Goal: Task Accomplishment & Management: Use online tool/utility

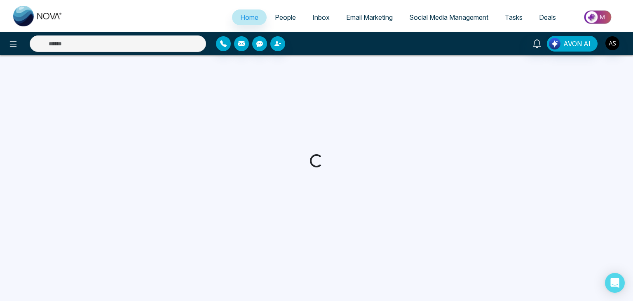
select select "*"
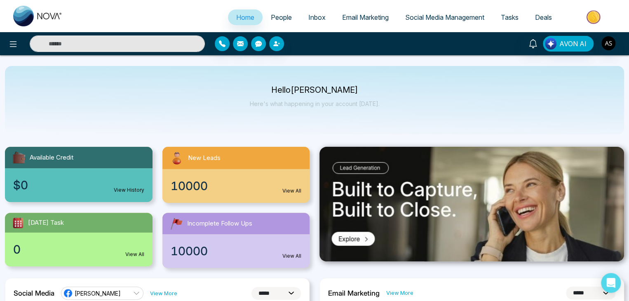
click at [367, 15] on span "Email Marketing" at bounding box center [365, 17] width 47 height 8
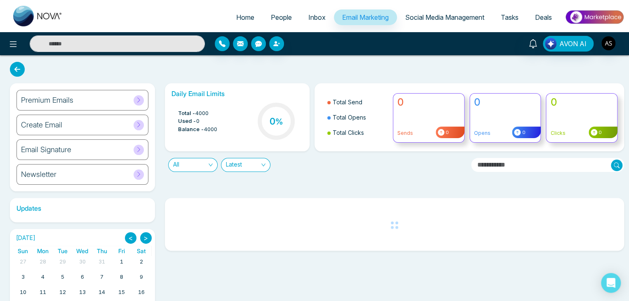
click at [436, 17] on span "Social Media Management" at bounding box center [444, 17] width 79 height 8
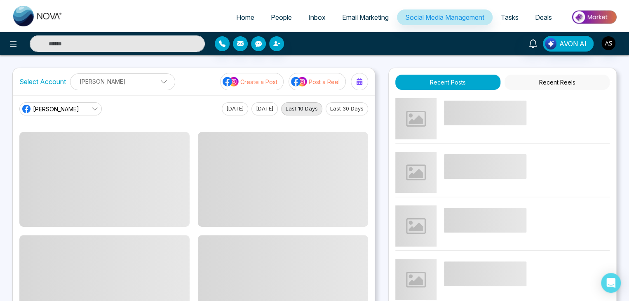
click at [501, 16] on span "Tasks" at bounding box center [510, 17] width 18 height 8
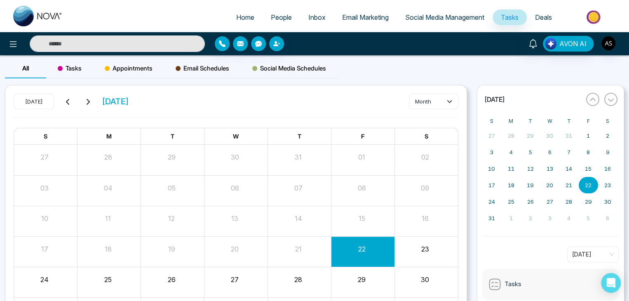
click at [535, 16] on span "Deals" at bounding box center [543, 17] width 17 height 8
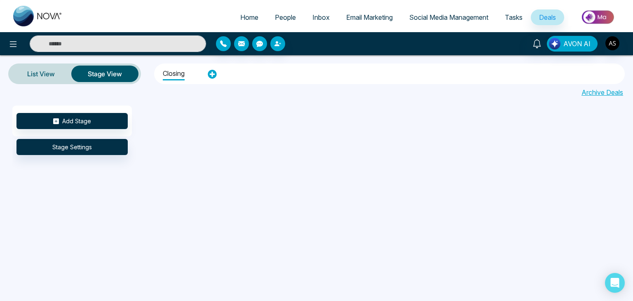
click at [240, 18] on span "Home" at bounding box center [249, 17] width 18 height 8
select select "*"
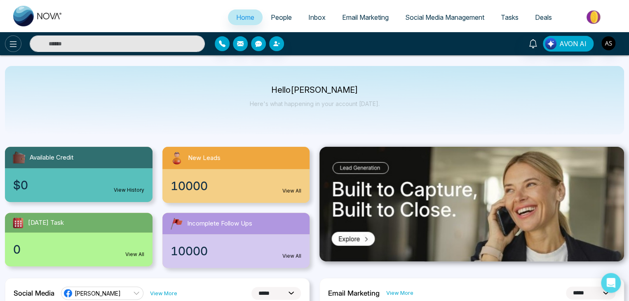
click at [16, 43] on icon at bounding box center [13, 44] width 10 height 10
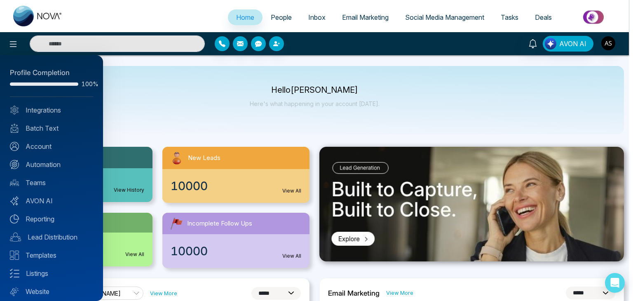
click at [190, 95] on div at bounding box center [316, 150] width 633 height 301
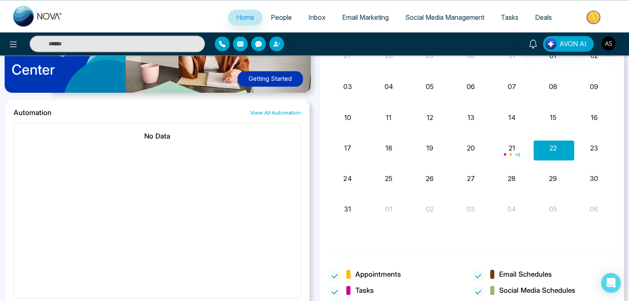
scroll to position [690, 0]
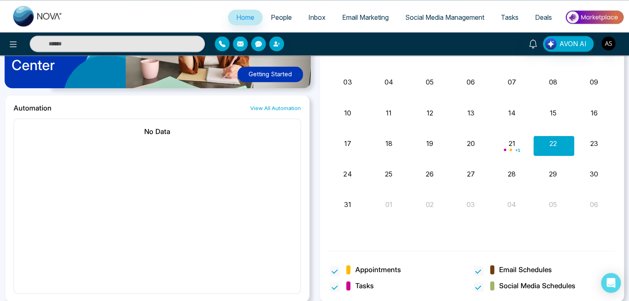
click at [165, 130] on h2 "No Data" at bounding box center [157, 131] width 270 height 8
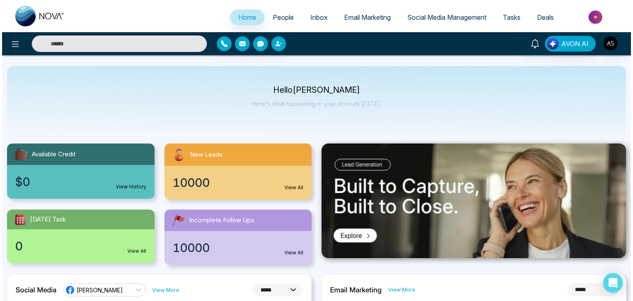
scroll to position [0, 0]
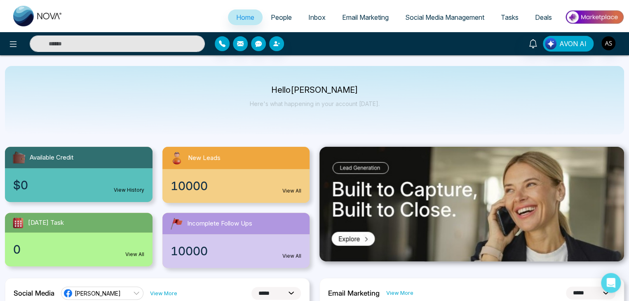
click at [278, 11] on link "People" at bounding box center [282, 17] width 38 height 16
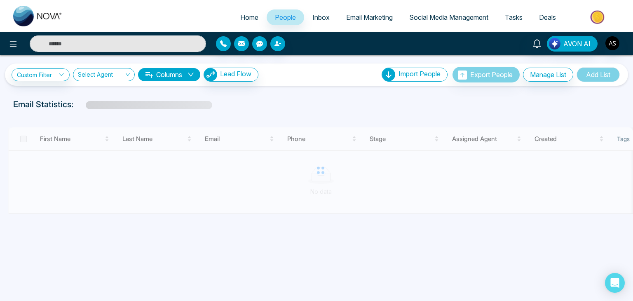
click at [355, 8] on ul "Home People Inbox Email Marketing Social Media Management Tasks Deals" at bounding box center [350, 18] width 558 height 23
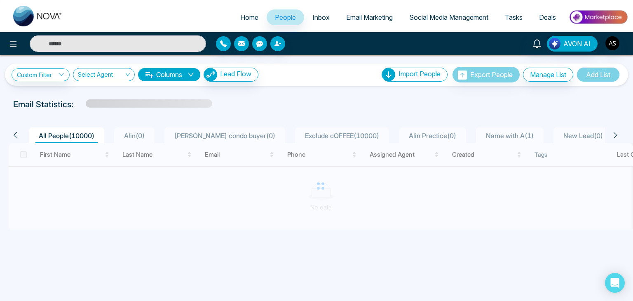
click at [370, 23] on link "Email Marketing" at bounding box center [369, 17] width 63 height 16
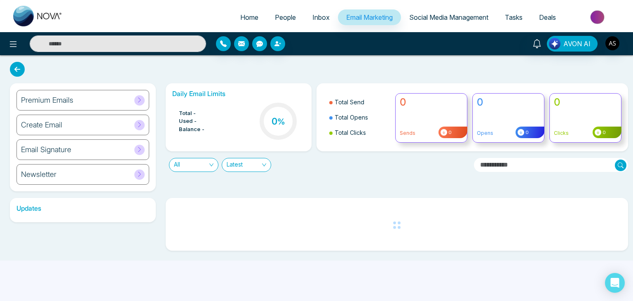
click at [440, 16] on span "Social Media Management" at bounding box center [448, 17] width 79 height 8
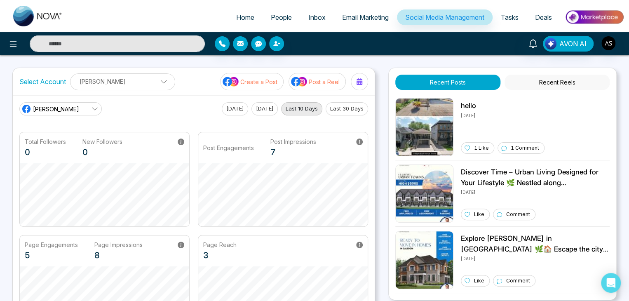
click at [514, 16] on span "Tasks" at bounding box center [510, 17] width 18 height 8
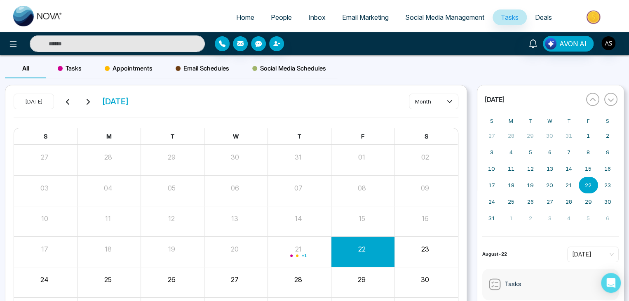
click at [537, 16] on span "Deals" at bounding box center [543, 17] width 17 height 8
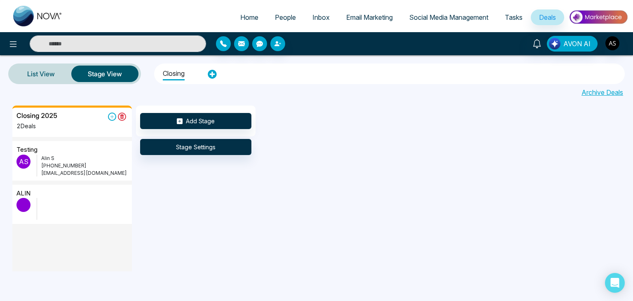
click at [246, 19] on span "Home" at bounding box center [249, 17] width 18 height 8
select select "*"
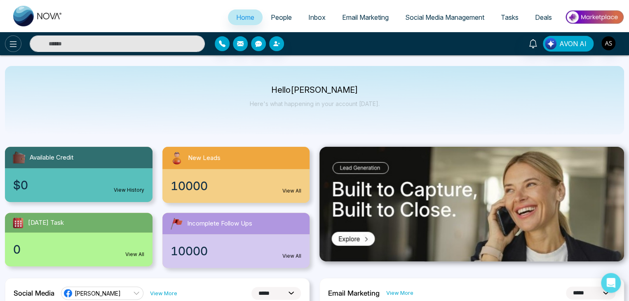
click at [16, 49] on button at bounding box center [13, 43] width 16 height 16
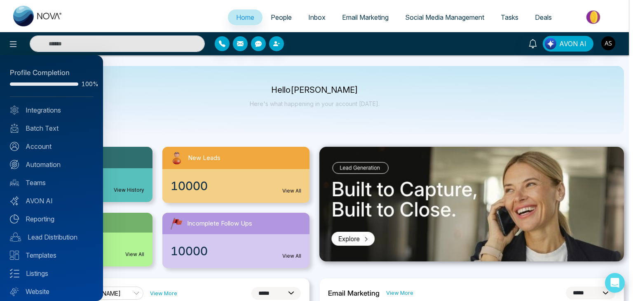
click at [179, 99] on div at bounding box center [316, 150] width 633 height 301
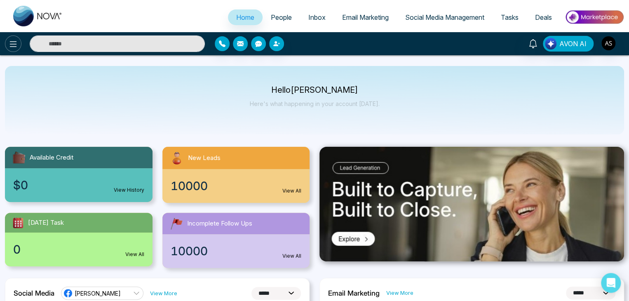
click at [15, 41] on icon at bounding box center [13, 44] width 7 height 6
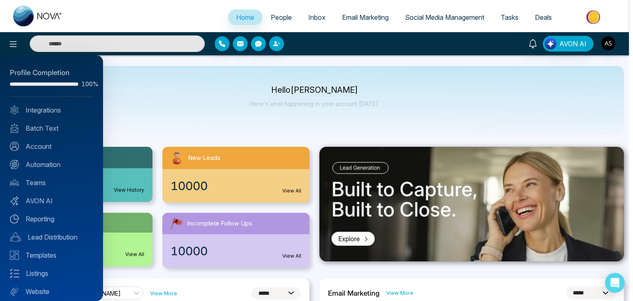
click at [214, 111] on div at bounding box center [316, 150] width 633 height 301
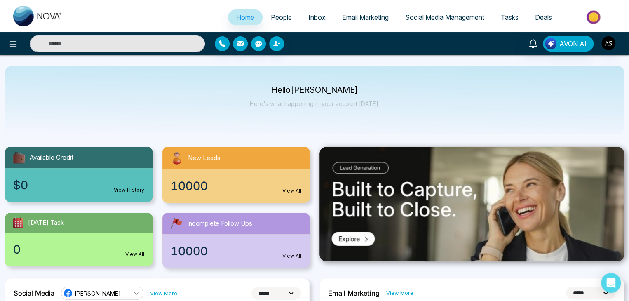
click at [445, 12] on link "Social Media Management" at bounding box center [445, 17] width 96 height 16
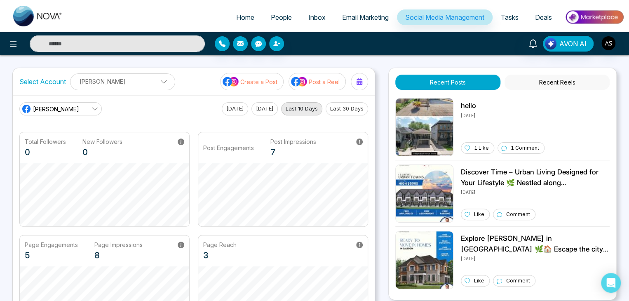
click at [507, 12] on link "Tasks" at bounding box center [510, 17] width 34 height 16
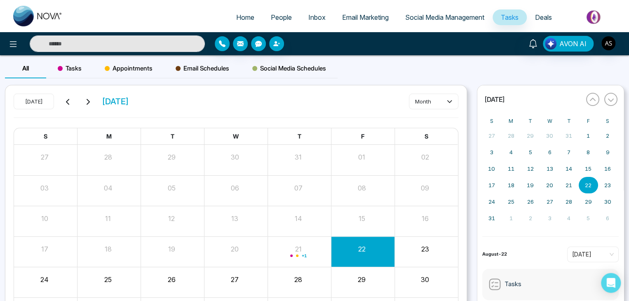
click at [541, 17] on span "Deals" at bounding box center [543, 17] width 17 height 8
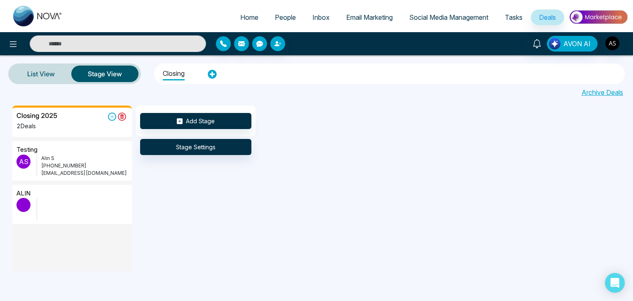
click at [372, 21] on span "Email Marketing" at bounding box center [369, 17] width 47 height 8
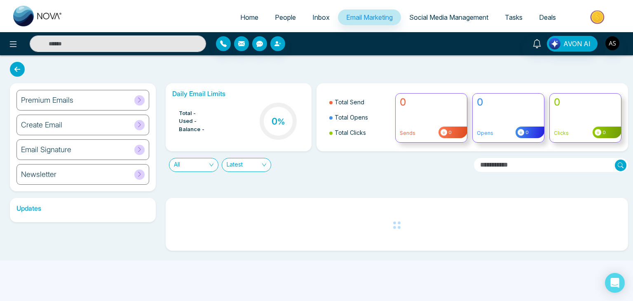
click at [323, 18] on link "Inbox" at bounding box center [321, 17] width 34 height 16
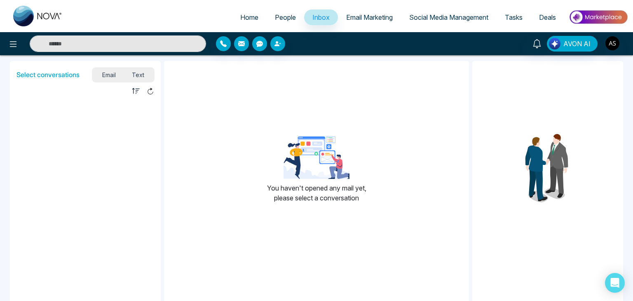
click at [363, 21] on span "Email Marketing" at bounding box center [369, 17] width 47 height 8
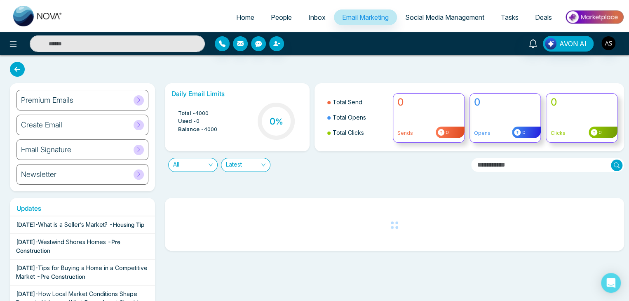
click at [454, 14] on span "Social Media Management" at bounding box center [444, 17] width 79 height 8
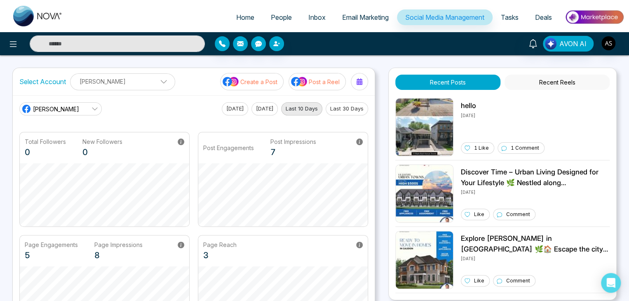
click at [506, 13] on span "Tasks" at bounding box center [510, 17] width 18 height 8
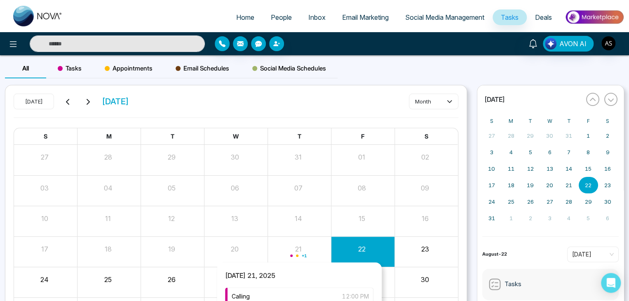
scroll to position [65, 0]
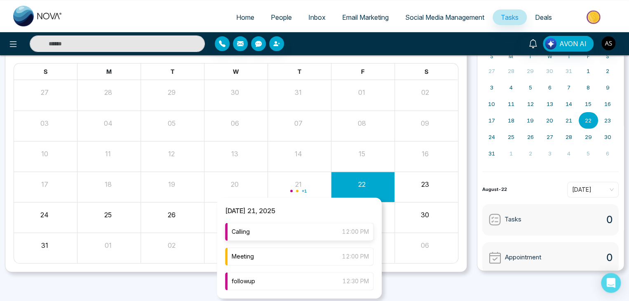
click at [318, 228] on div "Calling 12:00 PM" at bounding box center [299, 232] width 148 height 18
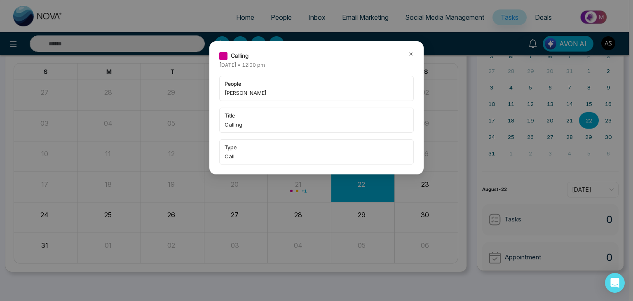
click at [411, 54] on icon at bounding box center [411, 54] width 2 height 2
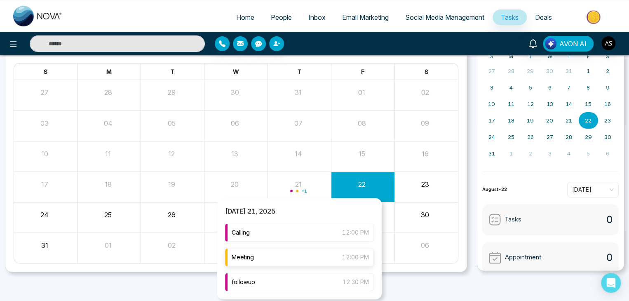
click at [297, 252] on div "Meeting 12:00 PM" at bounding box center [299, 257] width 148 height 18
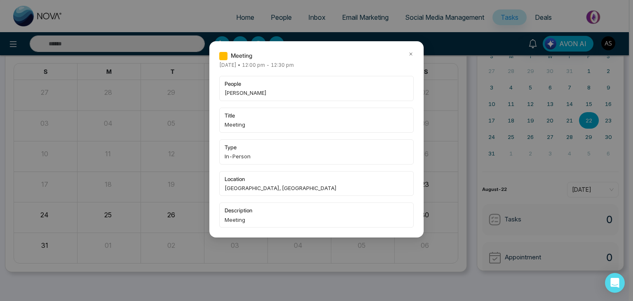
click at [411, 56] on icon at bounding box center [411, 54] width 6 height 6
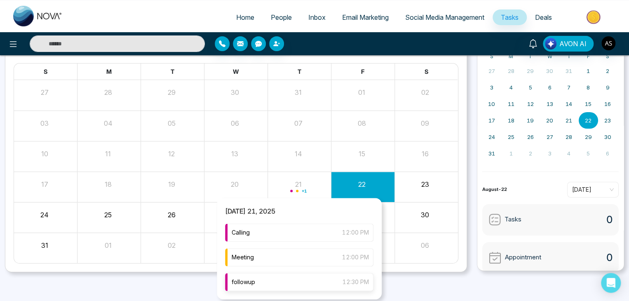
click at [299, 284] on div "followup 12:30 PM" at bounding box center [299, 282] width 148 height 18
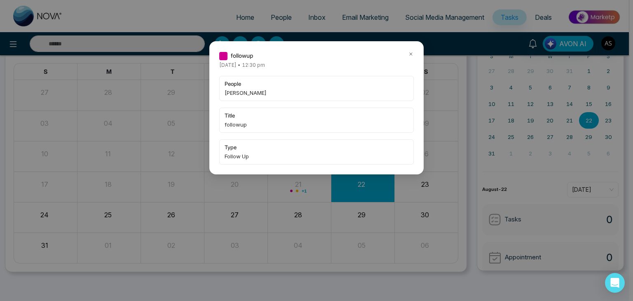
click at [413, 49] on div "followup [DATE] • 12:30 pm people [PERSON_NAME] S title followup type Follow Up" at bounding box center [316, 107] width 214 height 133
click at [412, 53] on icon at bounding box center [411, 54] width 2 height 2
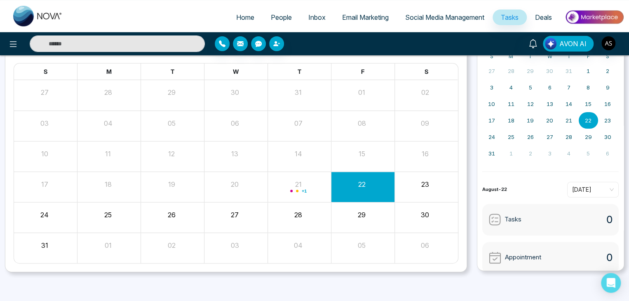
click at [435, 15] on span "Social Media Management" at bounding box center [444, 17] width 79 height 8
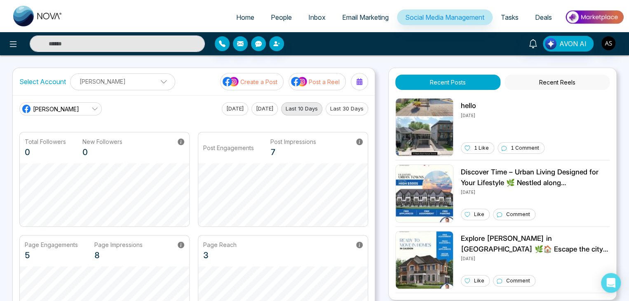
click at [365, 20] on span "Email Marketing" at bounding box center [365, 17] width 47 height 8
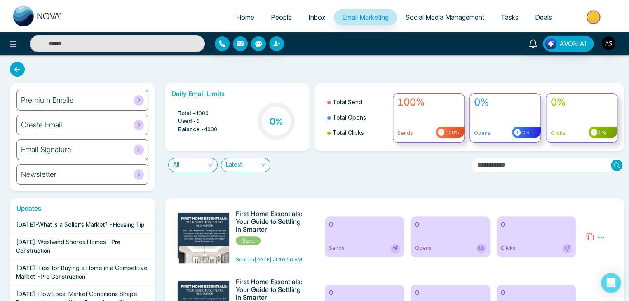
click at [277, 17] on span "People" at bounding box center [281, 17] width 21 height 8
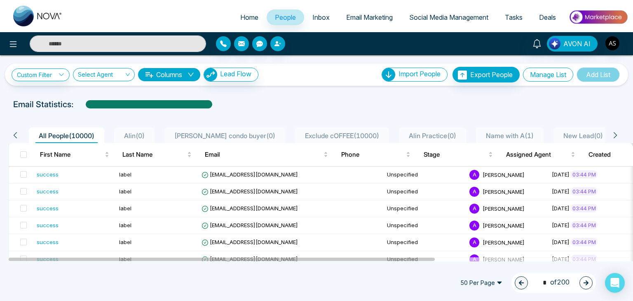
click at [554, 72] on button "Manage List" at bounding box center [548, 75] width 50 height 14
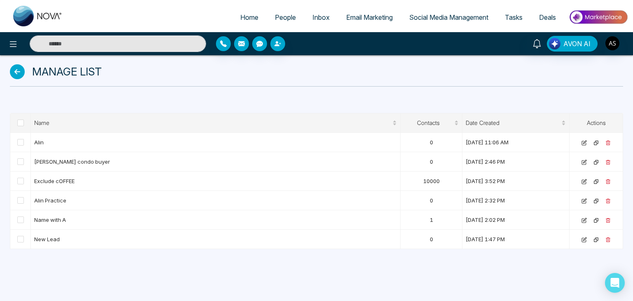
click at [13, 71] on icon at bounding box center [17, 71] width 15 height 15
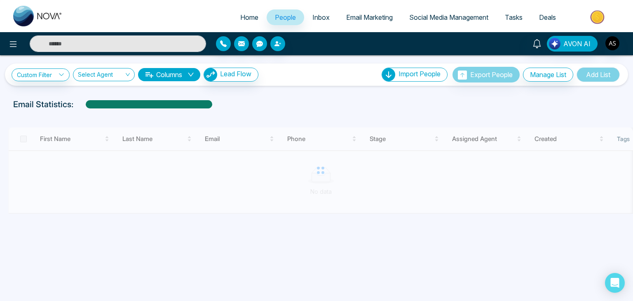
click at [247, 15] on span "Home" at bounding box center [249, 17] width 18 height 8
select select "*"
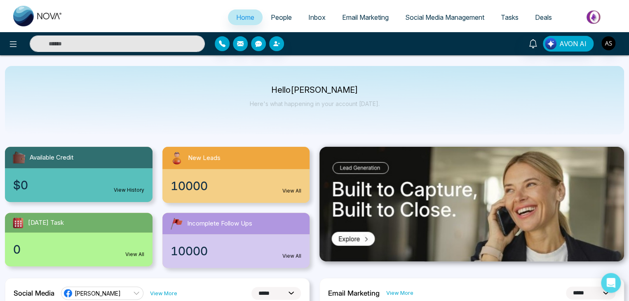
click at [274, 12] on link "People" at bounding box center [282, 17] width 38 height 16
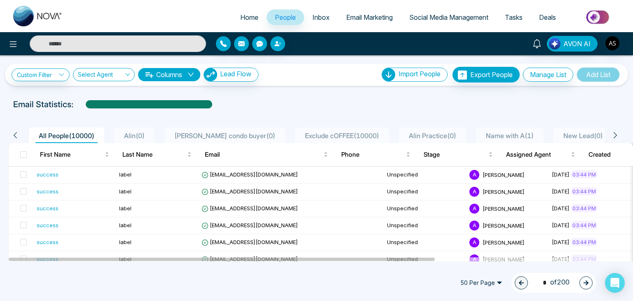
click at [322, 15] on span "Inbox" at bounding box center [321, 17] width 17 height 8
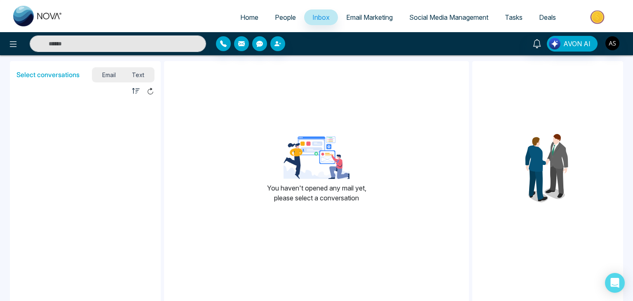
click at [360, 14] on span "Email Marketing" at bounding box center [369, 17] width 47 height 8
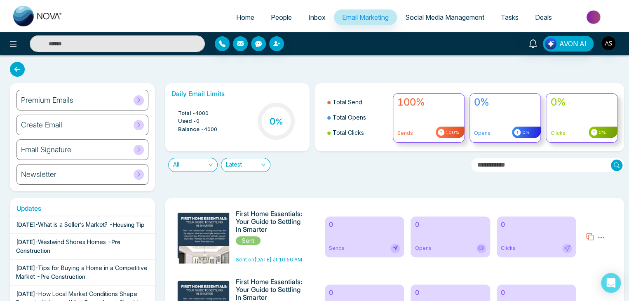
click at [445, 17] on span "Social Media Management" at bounding box center [444, 17] width 79 height 8
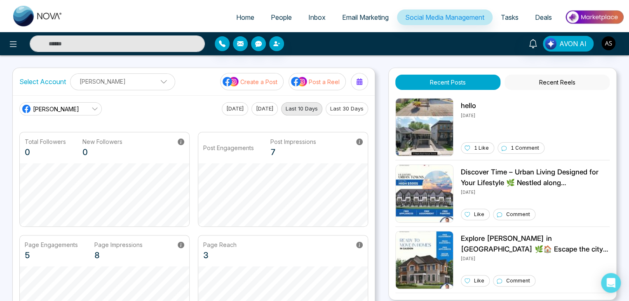
click at [359, 17] on span "Email Marketing" at bounding box center [365, 17] width 47 height 8
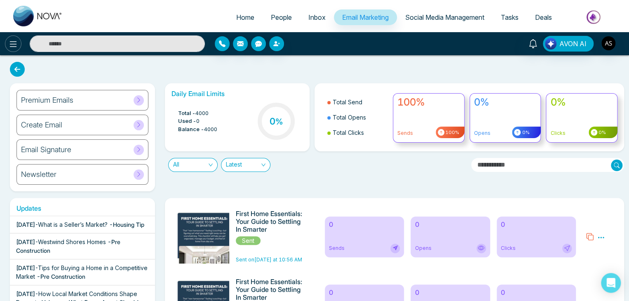
click at [12, 42] on icon at bounding box center [13, 44] width 10 height 10
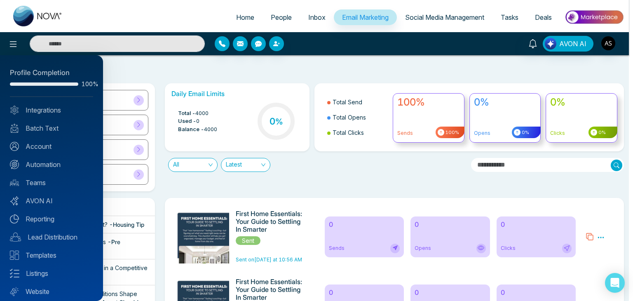
scroll to position [23, 0]
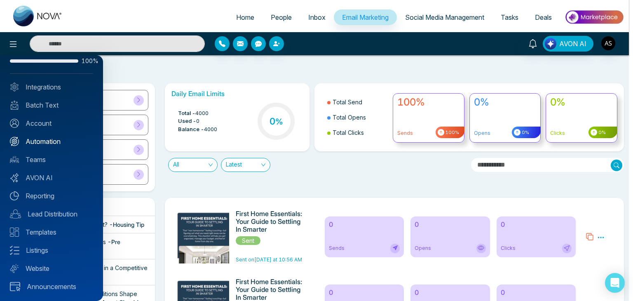
click at [59, 141] on link "Automation" at bounding box center [51, 141] width 83 height 10
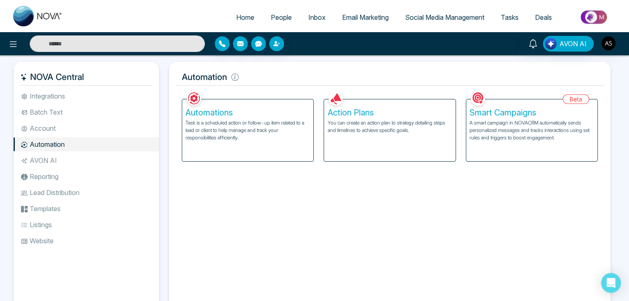
click at [487, 140] on p "A smart campaign in NOVACRM automatically sends personalized messages and track…" at bounding box center [532, 130] width 125 height 22
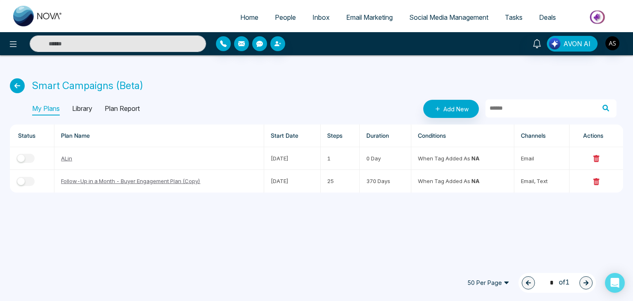
click at [80, 109] on p "Library" at bounding box center [82, 108] width 20 height 13
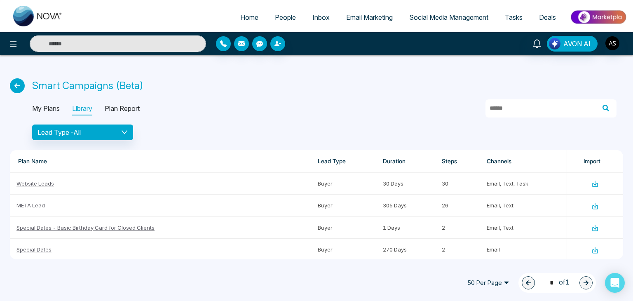
click at [130, 107] on p "Plan Report" at bounding box center [122, 108] width 35 height 13
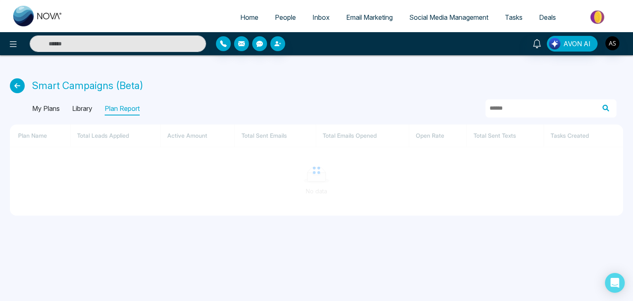
click at [85, 108] on p "Library" at bounding box center [82, 108] width 20 height 13
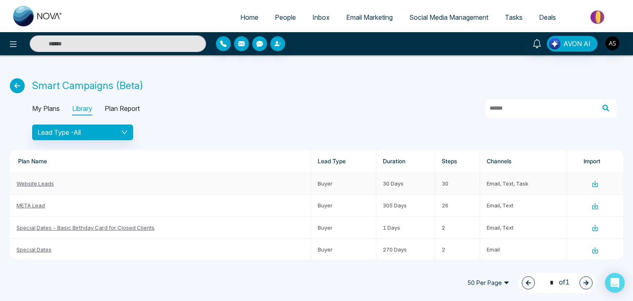
click at [368, 188] on td "Buyer" at bounding box center [343, 184] width 65 height 22
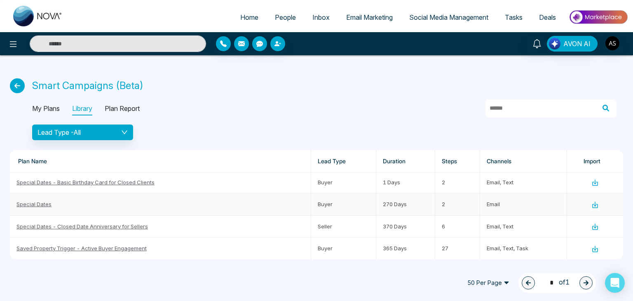
click at [34, 203] on link "Special Dates" at bounding box center [33, 204] width 35 height 7
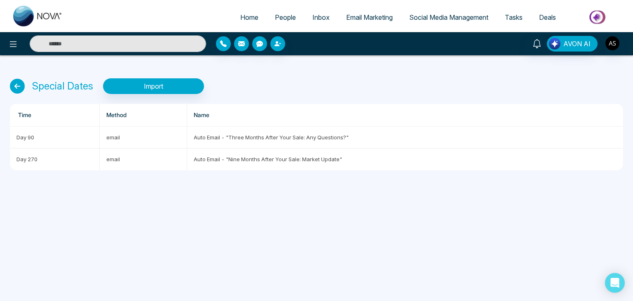
click at [17, 86] on icon at bounding box center [17, 86] width 15 height 15
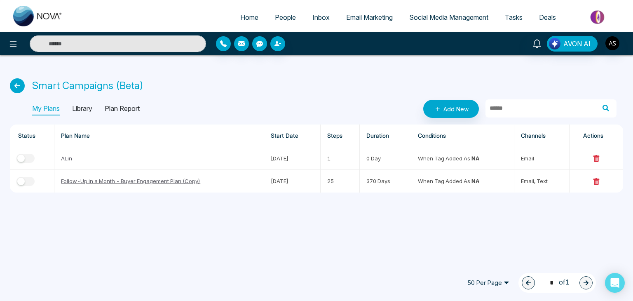
click at [83, 112] on p "Library" at bounding box center [82, 108] width 20 height 13
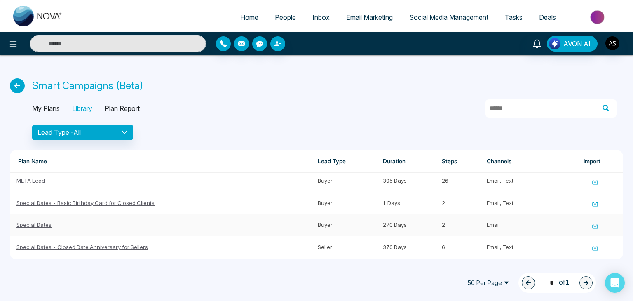
scroll to position [26, 0]
click at [147, 199] on link "Special Dates - Basic Birthday Card for Closed Clients" at bounding box center [85, 202] width 138 height 7
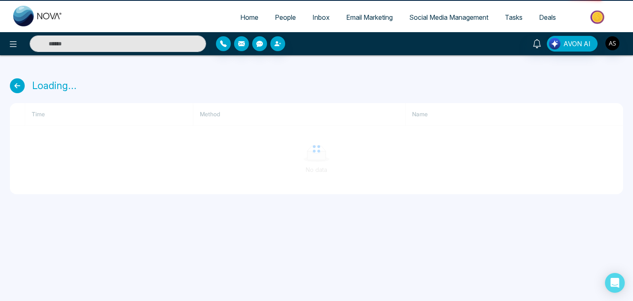
click at [147, 199] on div "Loading... Time Method Name No data" at bounding box center [316, 129] width 633 height 149
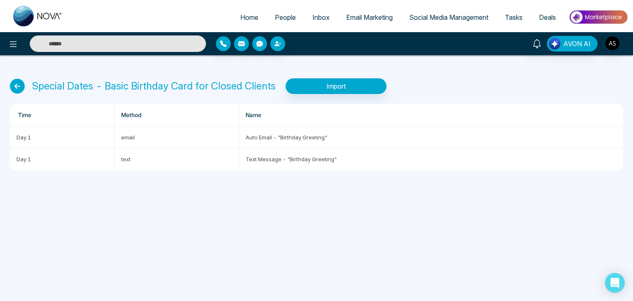
click at [14, 85] on icon at bounding box center [17, 86] width 15 height 15
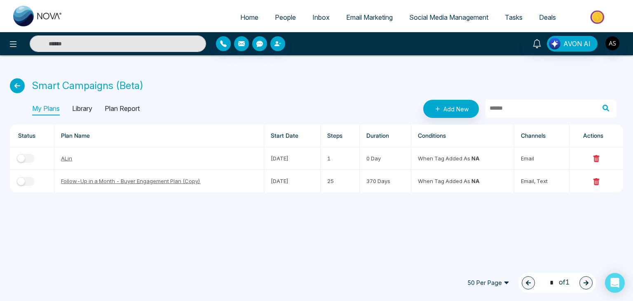
click at [89, 111] on p "Library" at bounding box center [82, 108] width 20 height 13
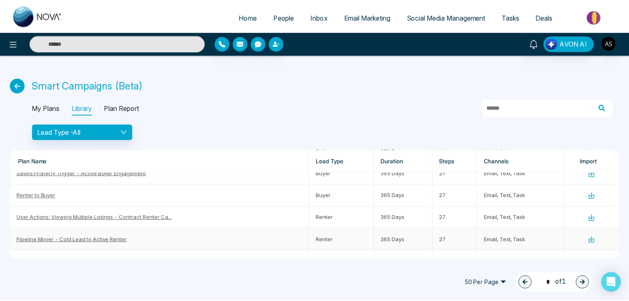
scroll to position [116, 0]
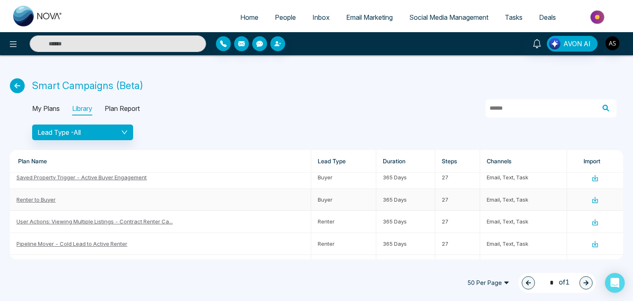
click at [48, 198] on link "Renter to Buyer" at bounding box center [35, 199] width 39 height 7
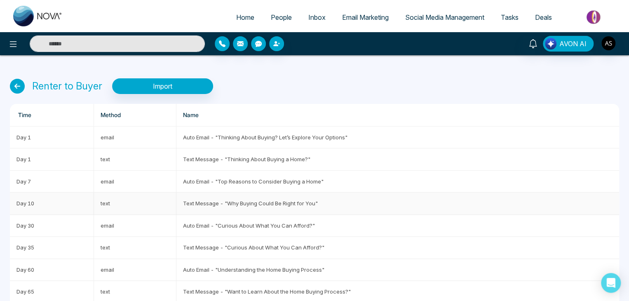
scroll to position [7, 0]
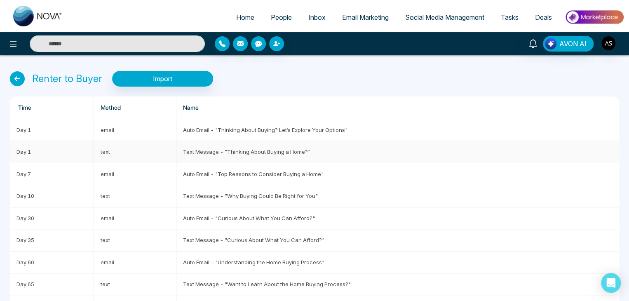
click at [261, 156] on td "Text Message - "Thinking About Buying a Home?"" at bounding box center [398, 152] width 443 height 22
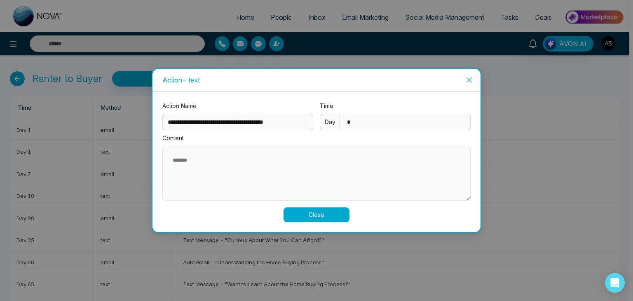
click at [468, 80] on icon "close" at bounding box center [469, 80] width 5 height 5
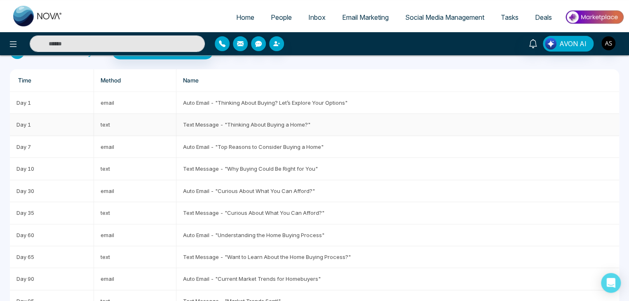
scroll to position [35, 0]
click at [340, 163] on td "Text Message - "Why Buying Could Be Right for You"" at bounding box center [398, 168] width 443 height 22
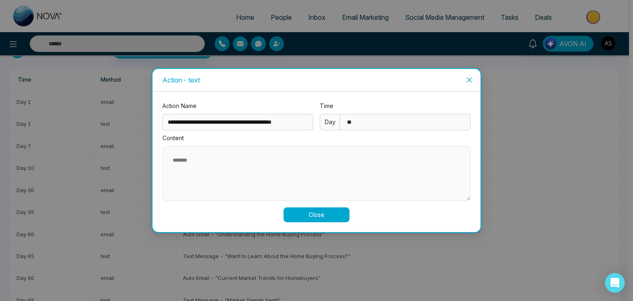
click at [470, 77] on icon "close" at bounding box center [469, 80] width 7 height 7
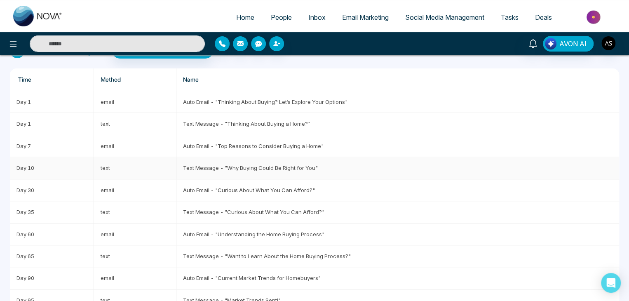
scroll to position [51, 0]
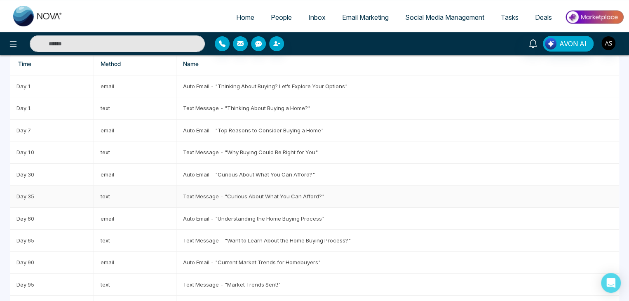
click at [310, 198] on td "Text Message - "Curious About What You Can Afford?"" at bounding box center [398, 197] width 443 height 22
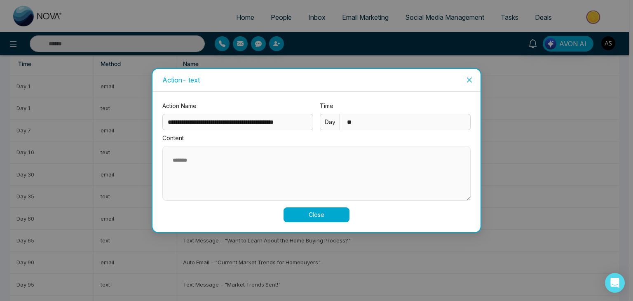
click at [467, 82] on icon "close" at bounding box center [469, 80] width 5 height 5
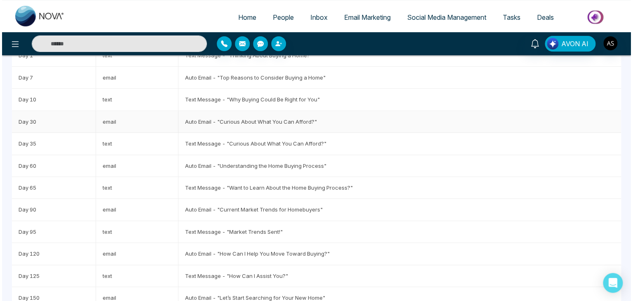
scroll to position [104, 0]
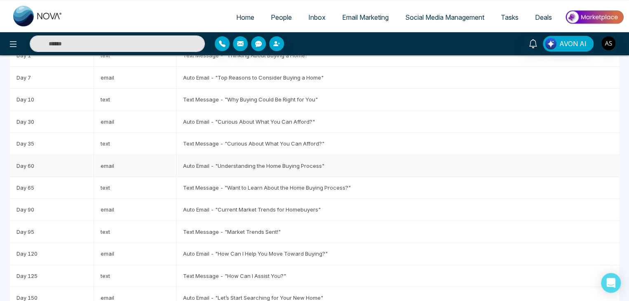
click at [297, 168] on td "Auto Email - "Understanding the Home Buying Process"" at bounding box center [398, 166] width 443 height 22
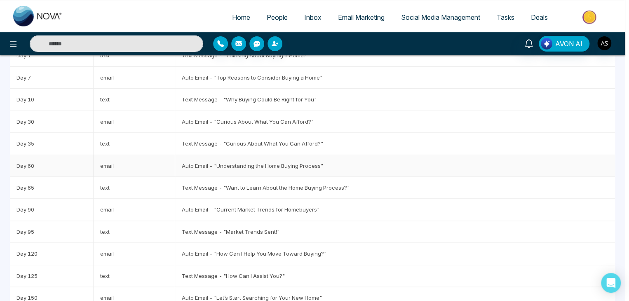
type input "**********"
type input "**"
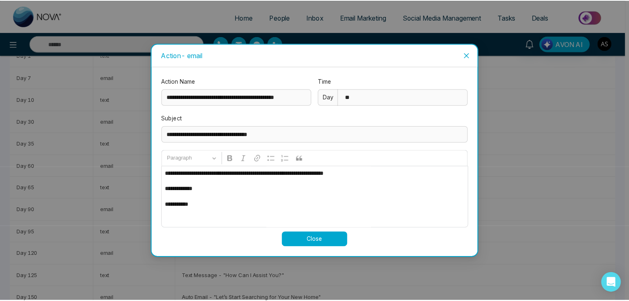
scroll to position [459, 0]
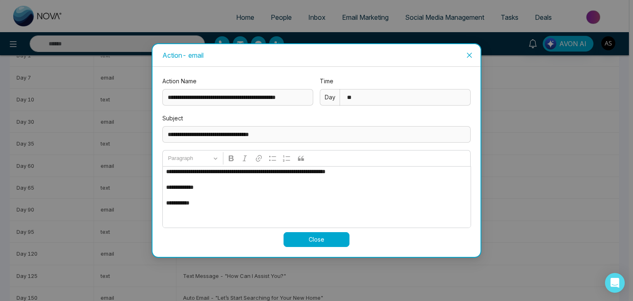
click at [470, 49] on span "Close" at bounding box center [470, 55] width 22 height 22
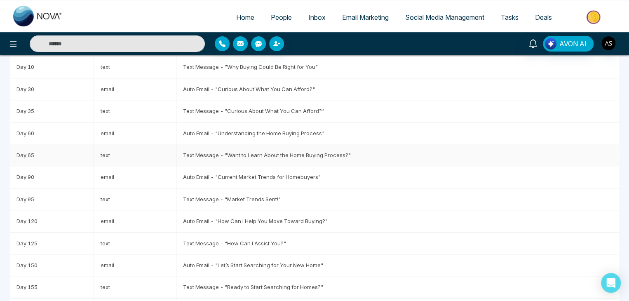
scroll to position [137, 0]
click at [358, 161] on td "Text Message - "Want to Learn About the Home Buying Process?"" at bounding box center [398, 155] width 443 height 22
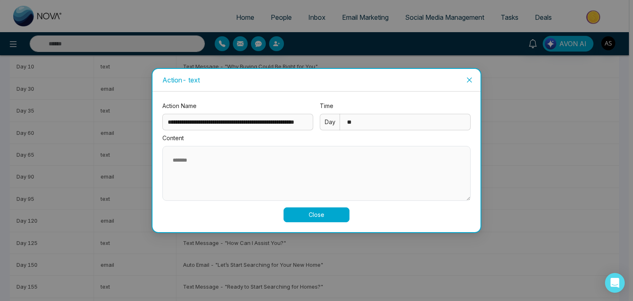
click at [468, 80] on icon "close" at bounding box center [469, 80] width 7 height 7
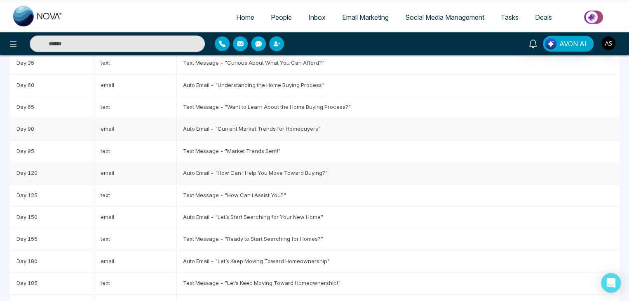
scroll to position [186, 0]
click at [357, 153] on td "Text Message - "Market Trends Sent!"" at bounding box center [398, 150] width 443 height 22
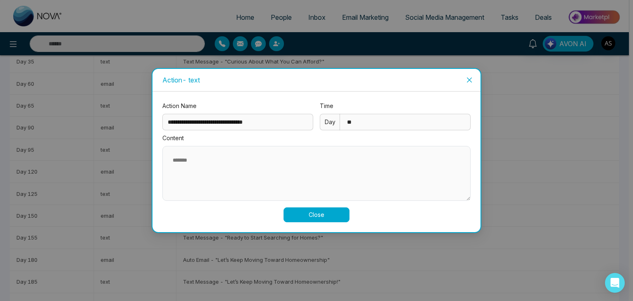
click at [468, 79] on icon "close" at bounding box center [469, 80] width 7 height 7
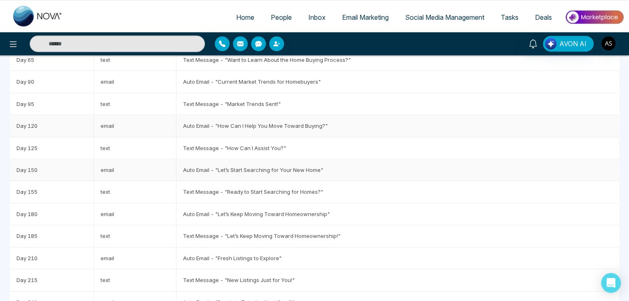
scroll to position [232, 0]
click at [368, 153] on td "Text Message - "How Can I Assist You?"" at bounding box center [398, 148] width 443 height 22
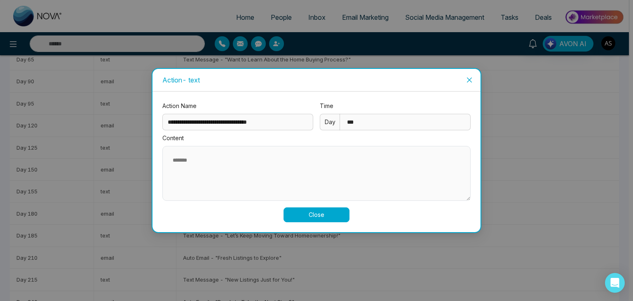
click at [472, 77] on icon "close" at bounding box center [469, 80] width 7 height 7
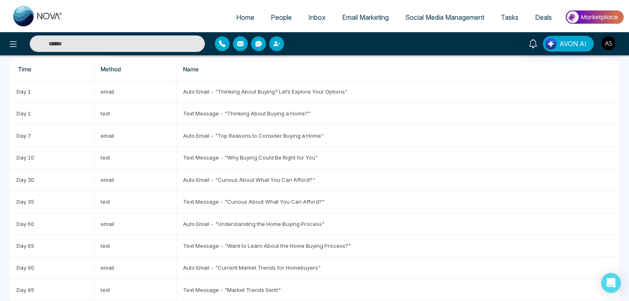
scroll to position [0, 0]
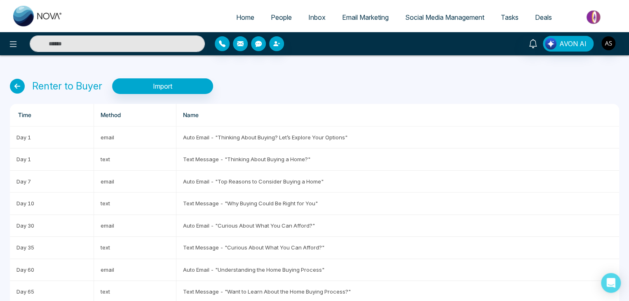
click at [18, 86] on icon at bounding box center [17, 86] width 15 height 15
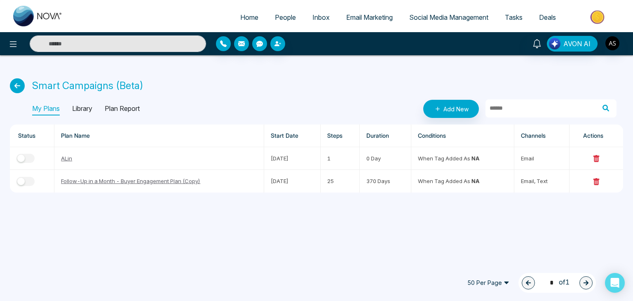
click at [19, 85] on icon at bounding box center [17, 85] width 15 height 15
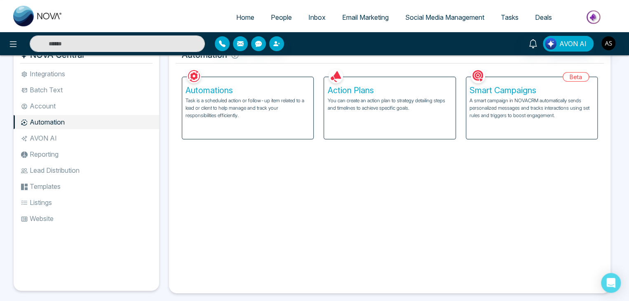
scroll to position [25, 0]
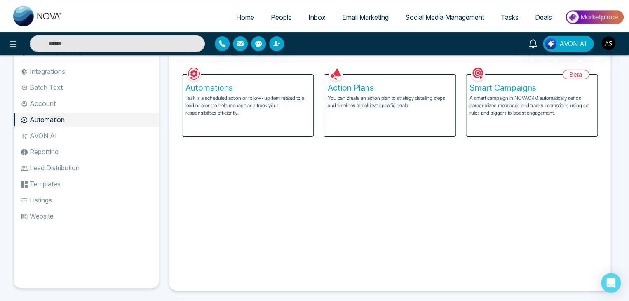
click at [118, 132] on li "AVON AI" at bounding box center [87, 136] width 146 height 14
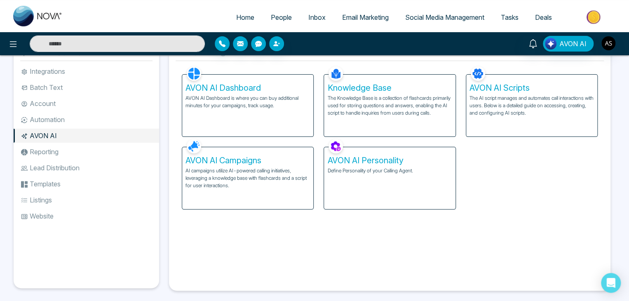
click at [118, 148] on li "Reporting" at bounding box center [87, 152] width 146 height 14
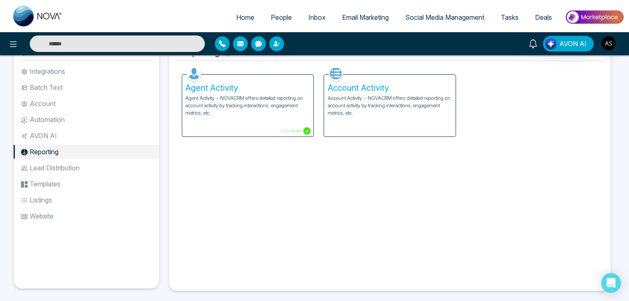
click at [119, 165] on li "Lead Distribution" at bounding box center [87, 168] width 146 height 14
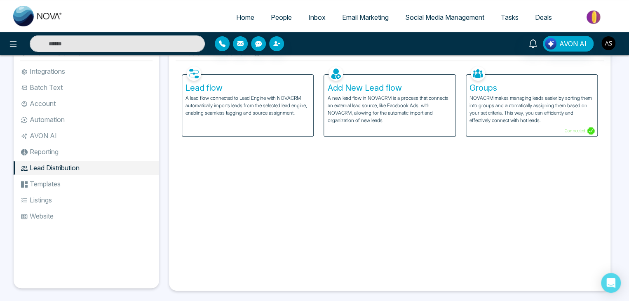
click at [121, 179] on li "Templates" at bounding box center [87, 184] width 146 height 14
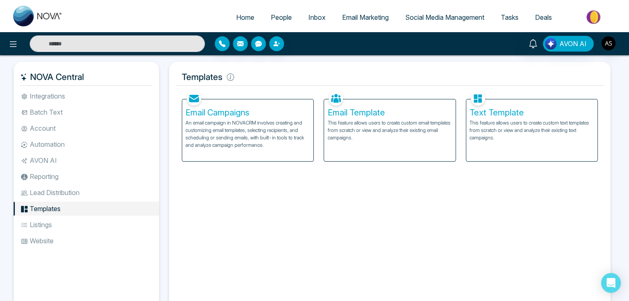
click at [129, 94] on li "Integrations" at bounding box center [87, 96] width 146 height 14
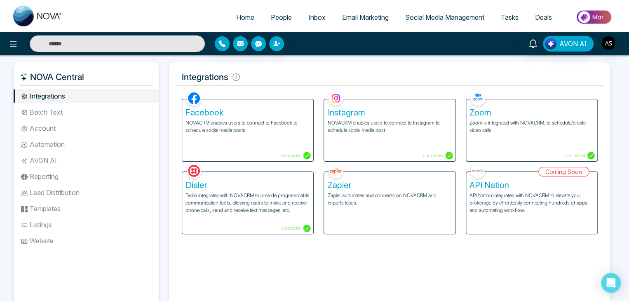
click at [60, 146] on li "Automation" at bounding box center [87, 144] width 146 height 14
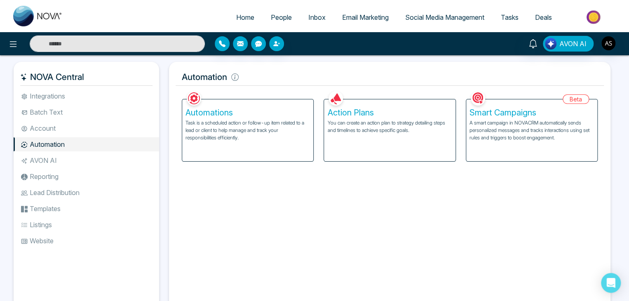
click at [508, 126] on p "A smart campaign in NOVACRM automatically sends personalized messages and track…" at bounding box center [532, 130] width 125 height 22
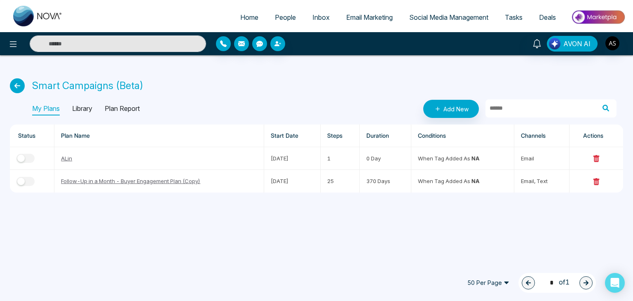
click at [76, 108] on p "Library" at bounding box center [82, 108] width 20 height 13
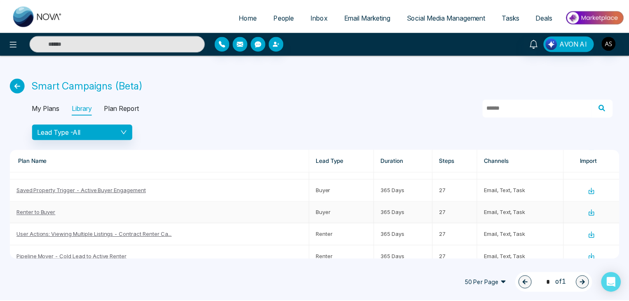
scroll to position [135, 0]
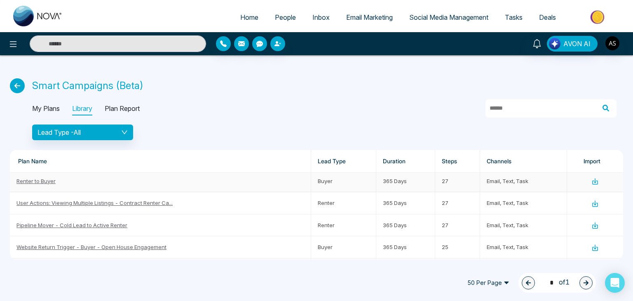
click at [42, 178] on link "Renter to Buyer" at bounding box center [35, 181] width 39 height 7
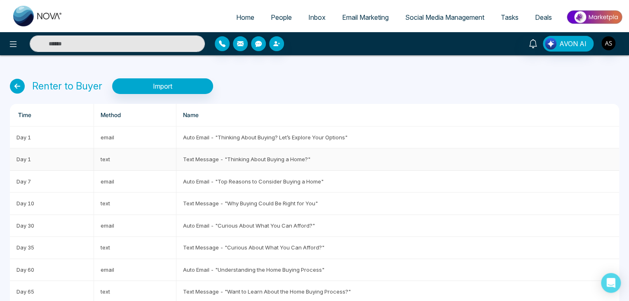
click at [281, 161] on td "Text Message - "Thinking About Buying a Home?"" at bounding box center [398, 159] width 443 height 22
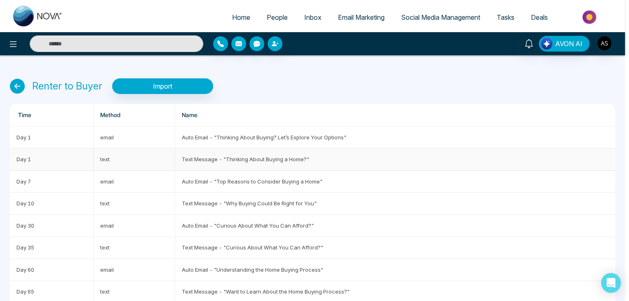
type input "**********"
type input "*"
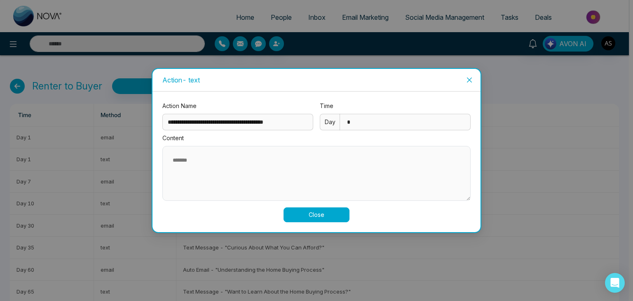
click at [472, 80] on icon "close" at bounding box center [469, 80] width 7 height 7
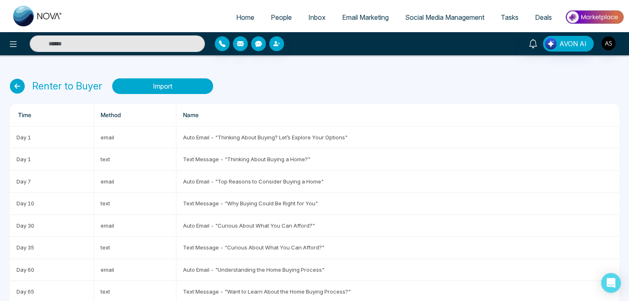
click at [172, 81] on button "Import" at bounding box center [162, 86] width 101 height 16
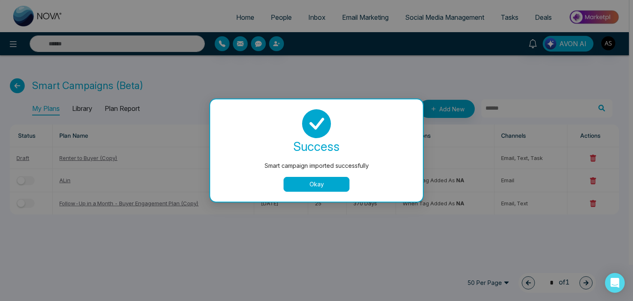
click at [321, 187] on button "Okay" at bounding box center [317, 184] width 66 height 15
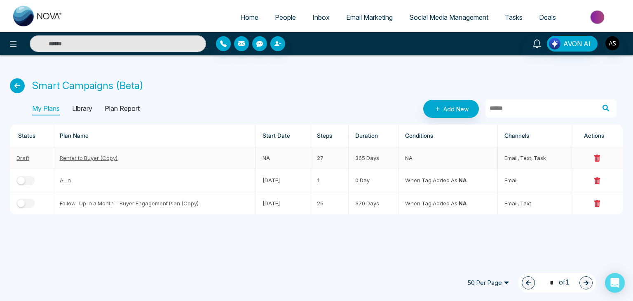
click at [393, 157] on td "365 Days" at bounding box center [374, 158] width 50 height 22
click at [23, 155] on link "Draft" at bounding box center [22, 158] width 13 height 7
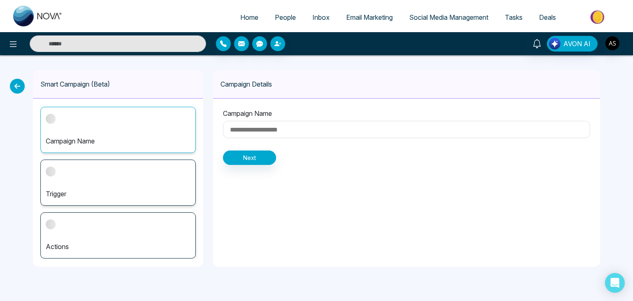
type input "**********"
click at [255, 157] on button "Next" at bounding box center [249, 158] width 53 height 14
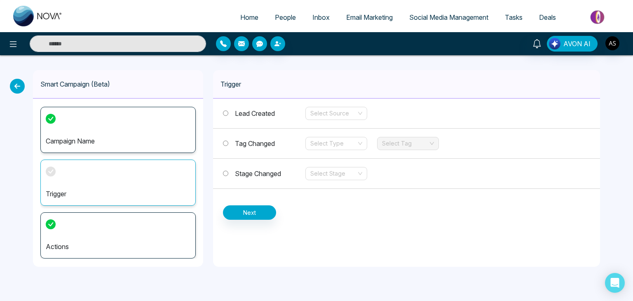
click at [355, 121] on div "Lead Created Select Source" at bounding box center [406, 114] width 387 height 30
click at [356, 114] on input "search" at bounding box center [334, 113] width 46 height 12
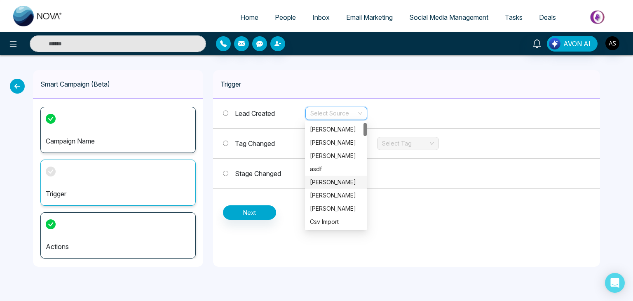
click at [424, 168] on div "Stage Changed Select Stage" at bounding box center [406, 174] width 387 height 30
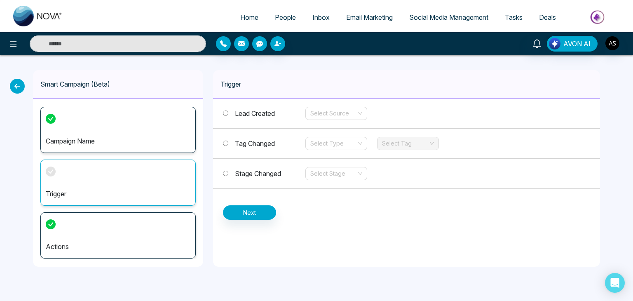
click at [258, 142] on span "Tag Changed" at bounding box center [255, 143] width 40 height 8
click at [332, 146] on input "search" at bounding box center [334, 143] width 46 height 12
click at [335, 161] on div "Add" at bounding box center [336, 159] width 52 height 9
click at [411, 146] on input "search" at bounding box center [405, 143] width 46 height 12
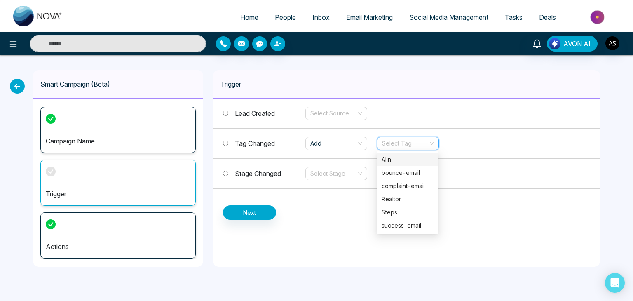
click at [409, 162] on div "Alin" at bounding box center [408, 159] width 52 height 9
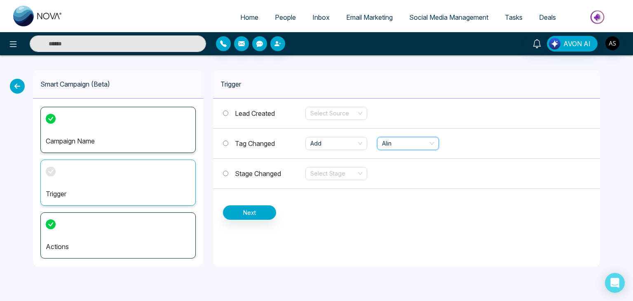
click at [251, 212] on button "Next" at bounding box center [249, 212] width 53 height 14
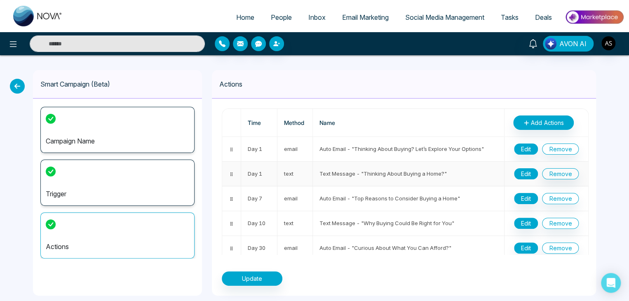
click at [521, 169] on button "Edit" at bounding box center [526, 173] width 24 height 11
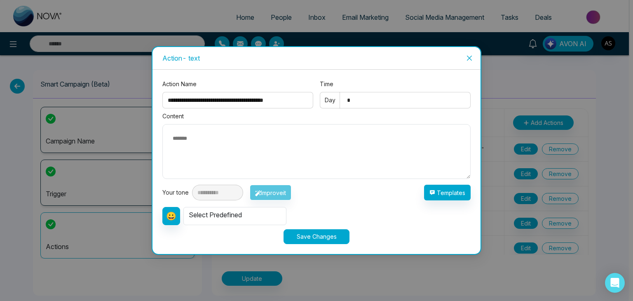
click at [361, 201] on div "**********" at bounding box center [316, 174] width 308 height 101
click at [297, 141] on textarea at bounding box center [316, 151] width 308 height 55
click at [470, 55] on icon "close" at bounding box center [469, 58] width 7 height 7
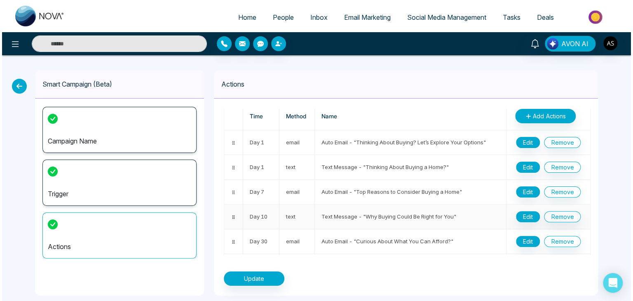
scroll to position [6, 0]
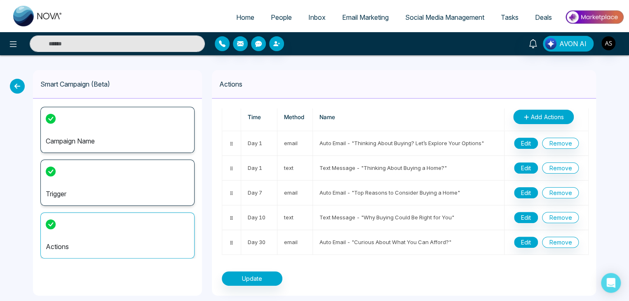
click at [238, 20] on span "Home" at bounding box center [245, 17] width 18 height 8
select select "*"
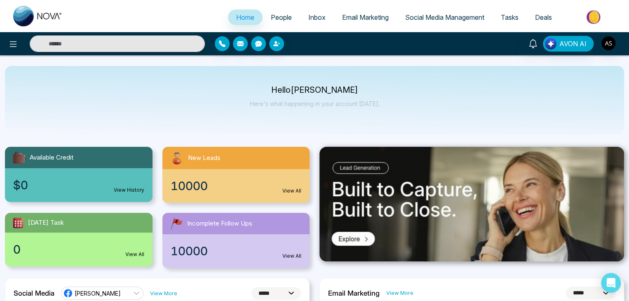
click at [344, 132] on div "Hello [PERSON_NAME] Here's what happening in your account [DATE]." at bounding box center [314, 100] width 619 height 68
click at [13, 43] on icon at bounding box center [13, 44] width 10 height 10
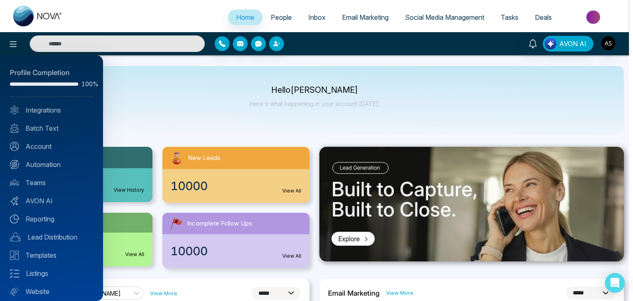
scroll to position [23, 0]
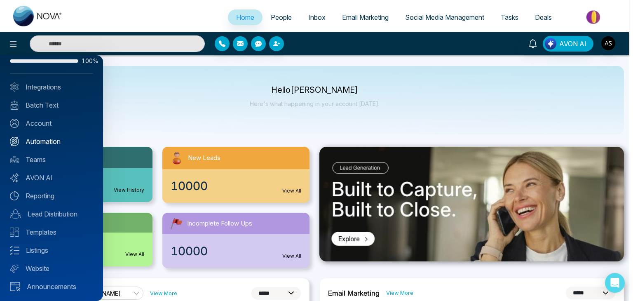
click at [59, 141] on link "Automation" at bounding box center [51, 141] width 83 height 10
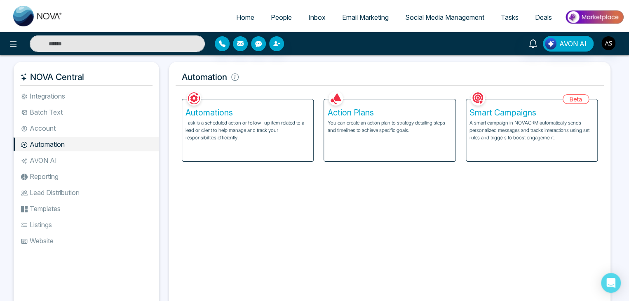
click at [535, 137] on p "A smart campaign in NOVACRM automatically sends personalized messages and track…" at bounding box center [532, 130] width 125 height 22
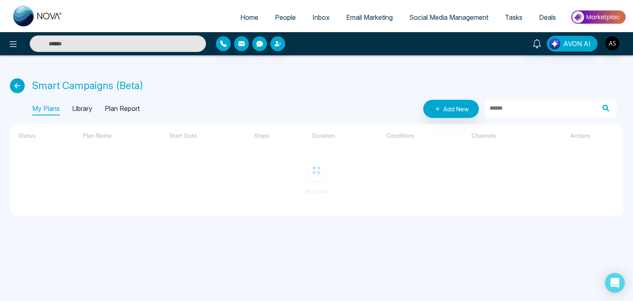
click at [89, 107] on p "Library" at bounding box center [82, 108] width 20 height 13
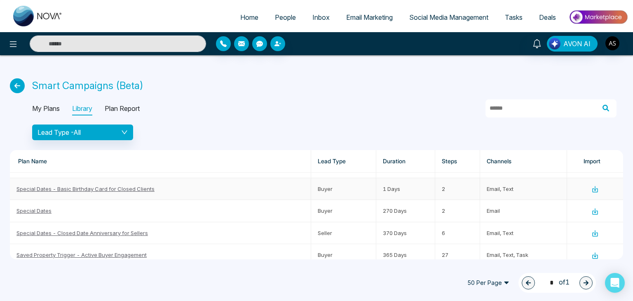
scroll to position [40, 0]
click at [46, 207] on link "Special Dates" at bounding box center [33, 210] width 35 height 7
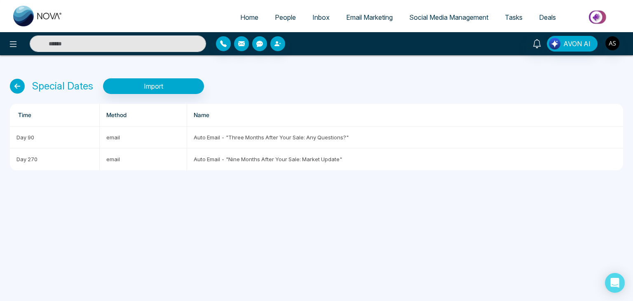
click at [16, 86] on icon at bounding box center [17, 86] width 15 height 15
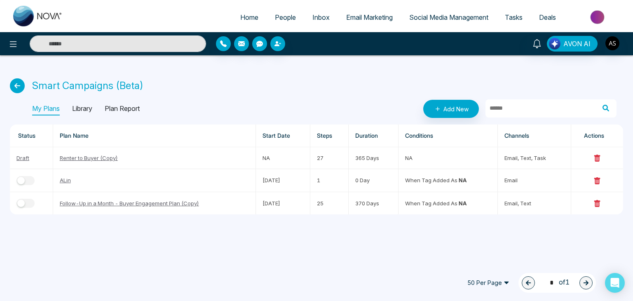
click at [91, 109] on p "Library" at bounding box center [82, 108] width 20 height 13
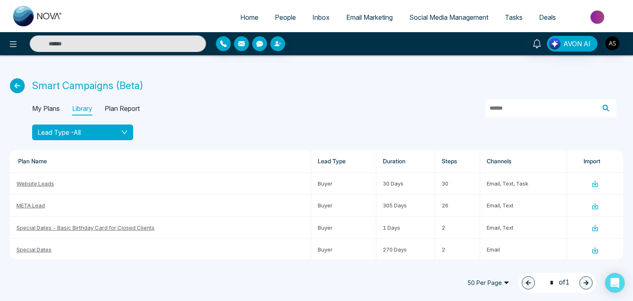
click at [102, 134] on div "Lead Type - All" at bounding box center [83, 132] width 90 height 10
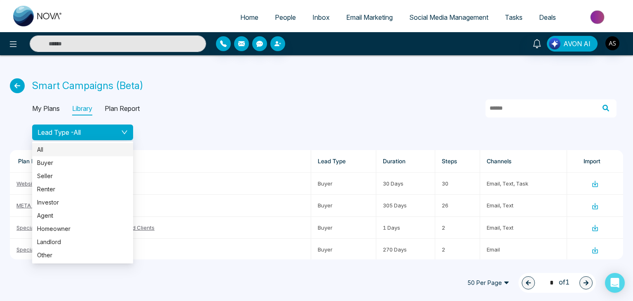
click at [101, 145] on span "All" at bounding box center [82, 149] width 91 height 9
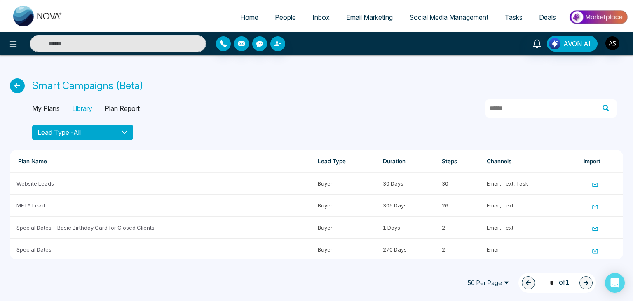
click at [119, 137] on div "Lead Type - All" at bounding box center [83, 132] width 90 height 10
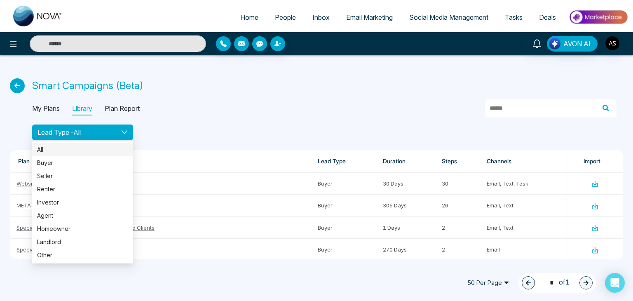
click at [118, 146] on span "All" at bounding box center [82, 149] width 91 height 9
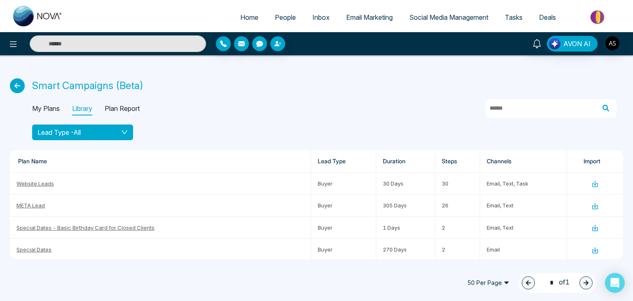
click at [126, 134] on icon "down" at bounding box center [124, 132] width 7 height 7
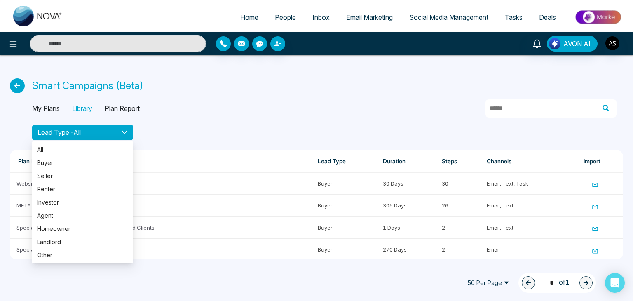
click at [126, 134] on icon "down" at bounding box center [124, 132] width 7 height 7
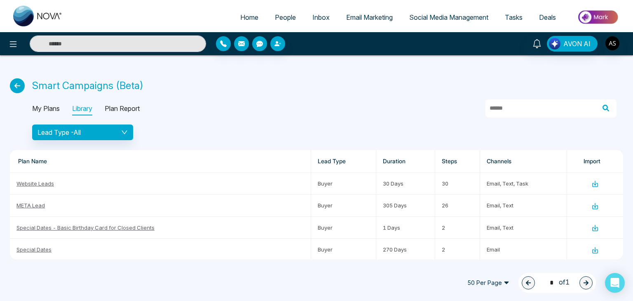
click at [125, 105] on p "Plan Report" at bounding box center [122, 108] width 35 height 13
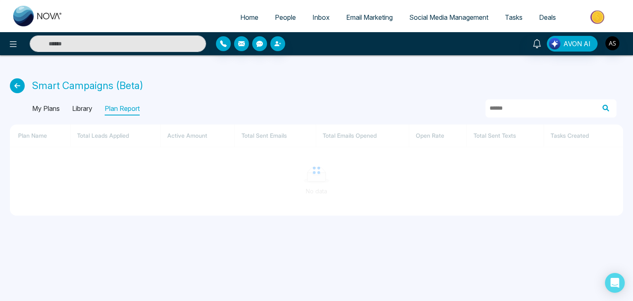
click at [87, 108] on p "Library" at bounding box center [82, 108] width 20 height 13
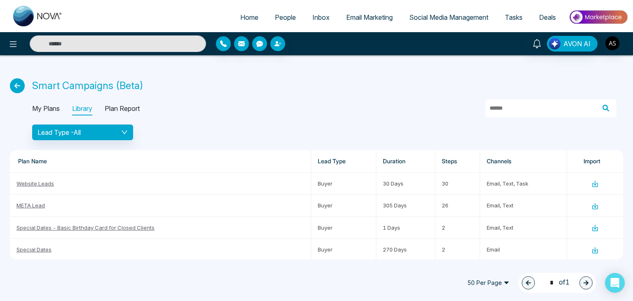
click at [198, 129] on div "Lead Type - All" at bounding box center [327, 133] width 591 height 16
click at [43, 181] on link "Website Leads" at bounding box center [35, 183] width 38 height 7
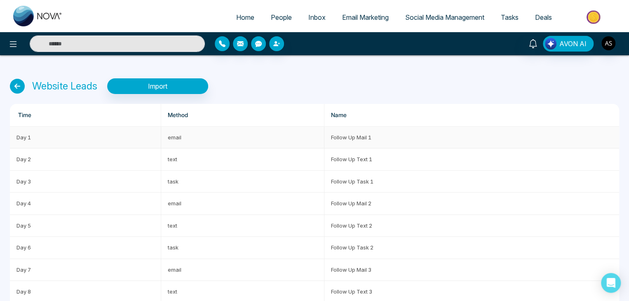
click at [344, 136] on td "Follow Up Mail 1" at bounding box center [472, 138] width 295 height 22
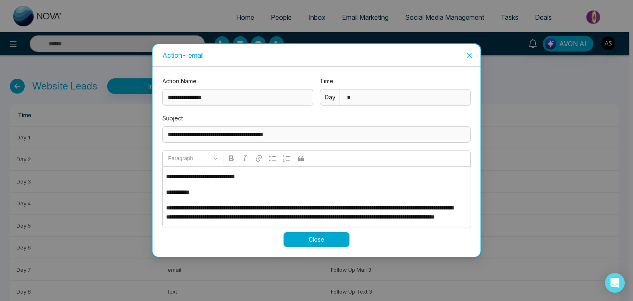
click at [468, 51] on span "Close" at bounding box center [470, 55] width 22 height 22
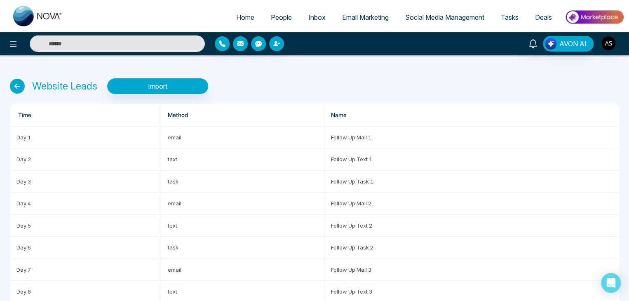
click at [14, 86] on icon at bounding box center [17, 86] width 15 height 15
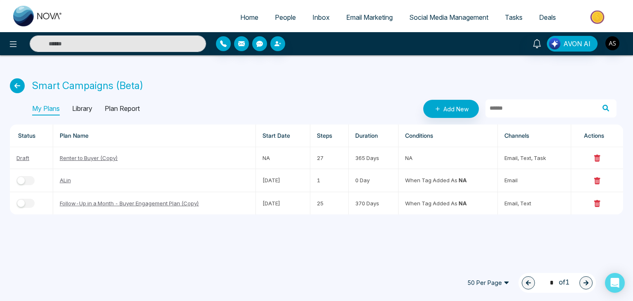
click at [87, 108] on p "Library" at bounding box center [82, 108] width 20 height 13
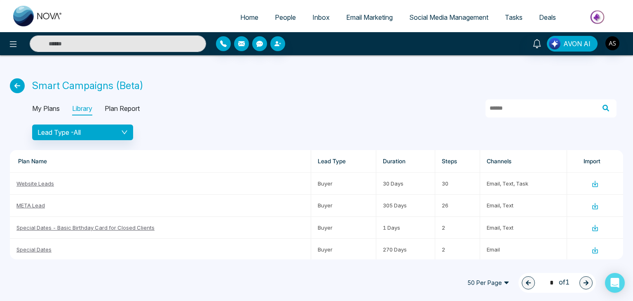
click at [320, 54] on div "AVON AI" at bounding box center [316, 43] width 633 height 23
click at [61, 104] on div "My Plans Library Plan Report" at bounding box center [86, 108] width 108 height 13
click at [57, 108] on p "My Plans" at bounding box center [46, 108] width 28 height 13
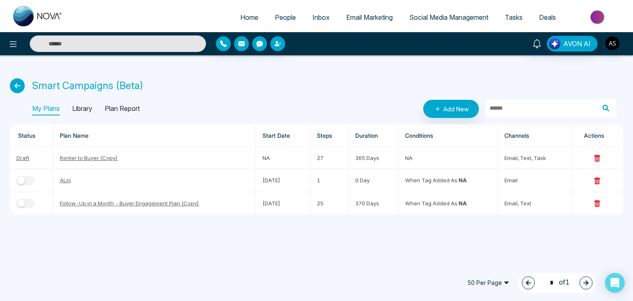
click at [24, 86] on icon at bounding box center [17, 85] width 15 height 15
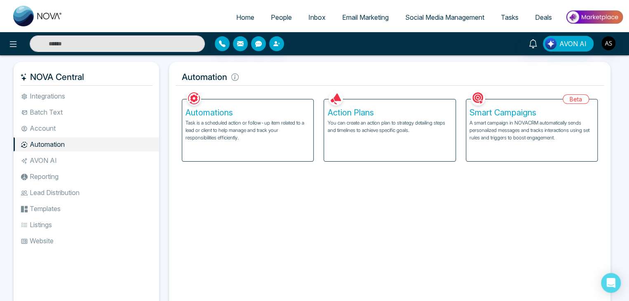
click at [88, 126] on li "Account" at bounding box center [87, 128] width 146 height 14
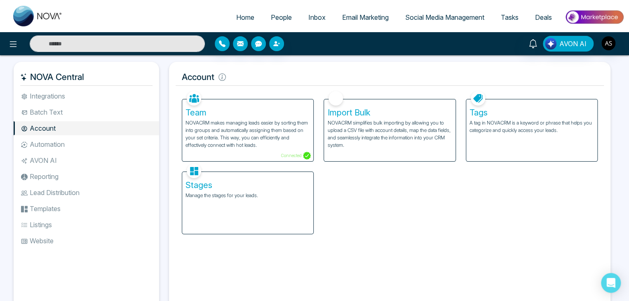
click at [92, 114] on li "Batch Text" at bounding box center [87, 112] width 146 height 14
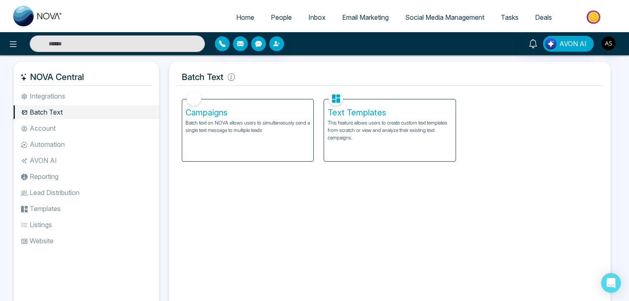
click at [94, 100] on li "Integrations" at bounding box center [87, 96] width 146 height 14
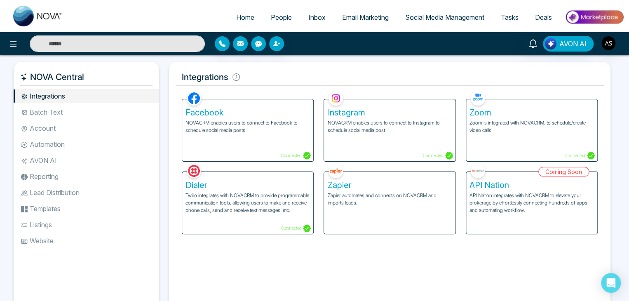
click at [93, 115] on li "Batch Text" at bounding box center [87, 112] width 146 height 14
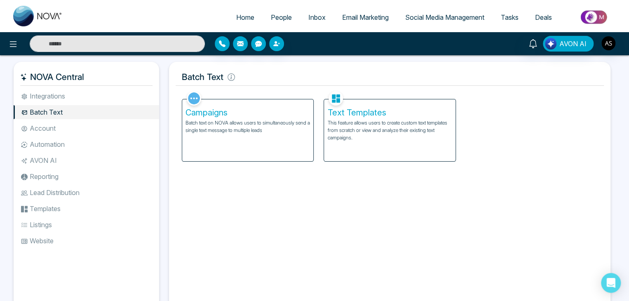
click at [92, 126] on li "Account" at bounding box center [87, 128] width 146 height 14
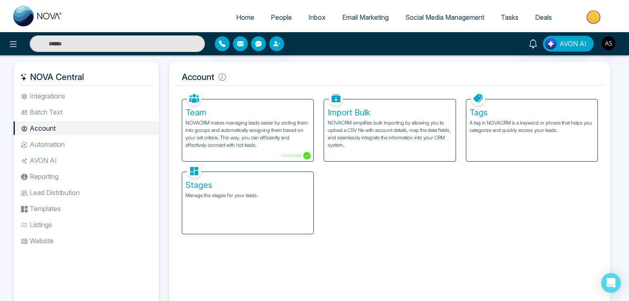
click at [92, 139] on li "Automation" at bounding box center [87, 144] width 146 height 14
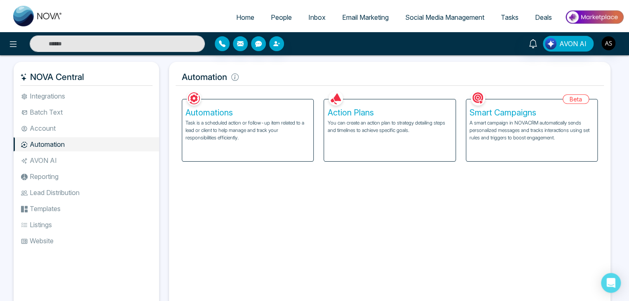
click at [92, 160] on li "AVON AI" at bounding box center [87, 160] width 146 height 14
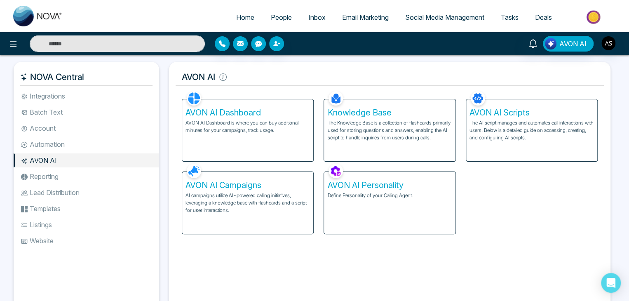
click at [95, 179] on li "Reporting" at bounding box center [87, 176] width 146 height 14
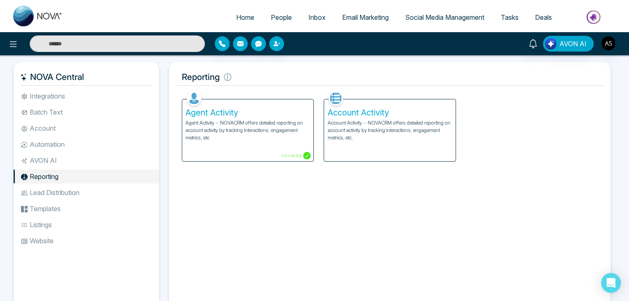
click at [96, 190] on li "Lead Distribution" at bounding box center [87, 193] width 146 height 14
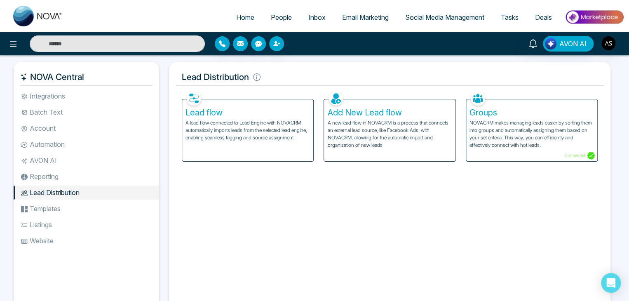
click at [97, 209] on li "Templates" at bounding box center [87, 209] width 146 height 14
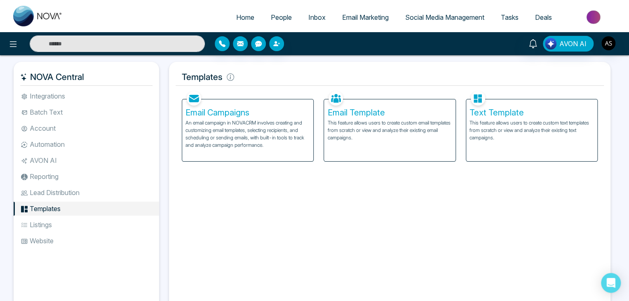
click at [98, 227] on li "Listings" at bounding box center [87, 225] width 146 height 14
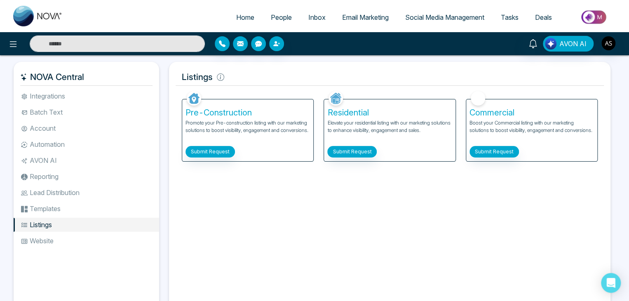
click at [98, 238] on li "Website" at bounding box center [87, 241] width 146 height 14
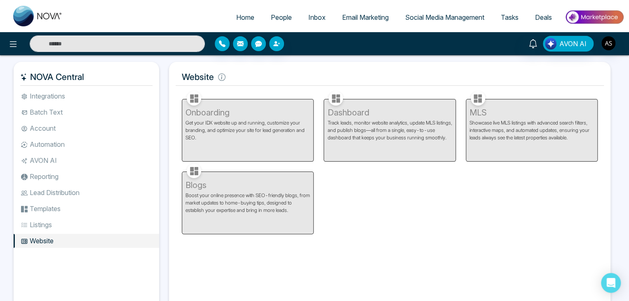
click at [89, 91] on li "Integrations" at bounding box center [87, 96] width 146 height 14
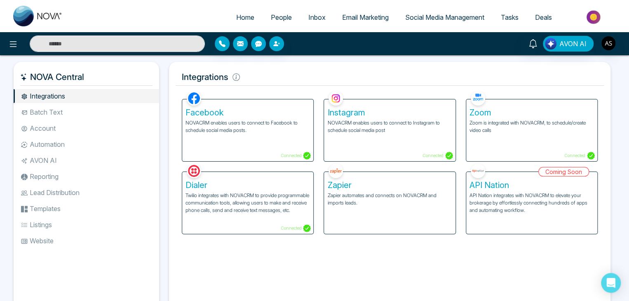
click at [108, 113] on li "Batch Text" at bounding box center [87, 112] width 146 height 14
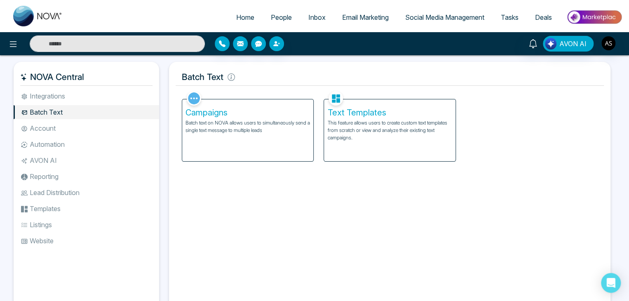
click at [108, 132] on li "Account" at bounding box center [87, 128] width 146 height 14
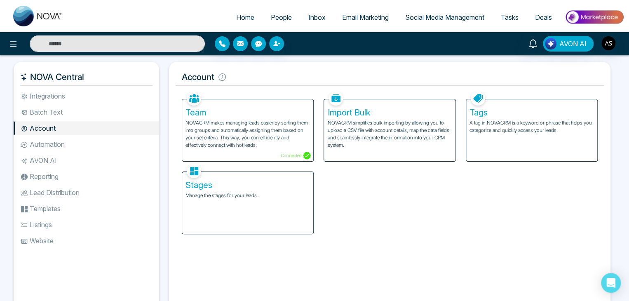
click at [107, 146] on li "Automation" at bounding box center [87, 144] width 146 height 14
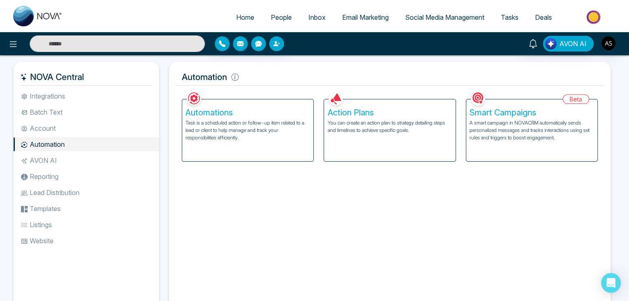
click at [106, 162] on li "AVON AI" at bounding box center [87, 160] width 146 height 14
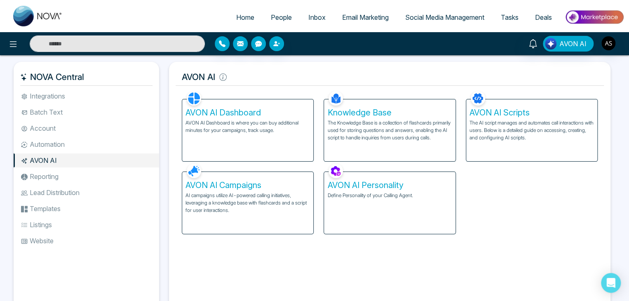
click at [102, 182] on li "Reporting" at bounding box center [87, 176] width 146 height 14
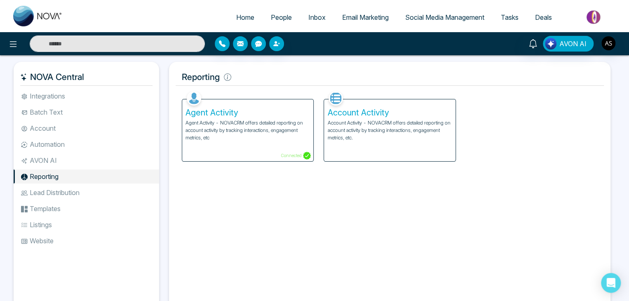
click at [102, 192] on li "Lead Distribution" at bounding box center [87, 193] width 146 height 14
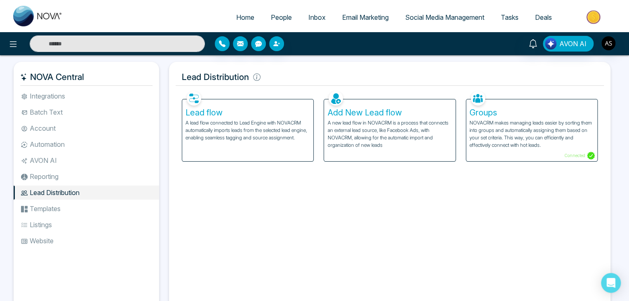
click at [99, 209] on li "Templates" at bounding box center [87, 209] width 146 height 14
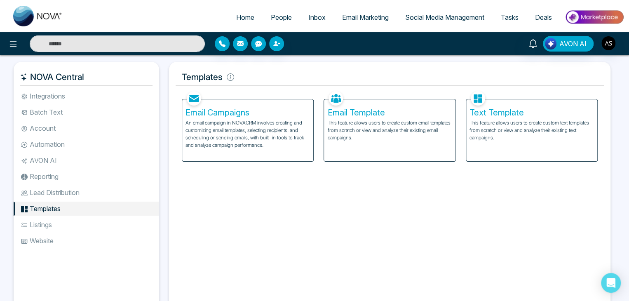
click at [98, 228] on li "Listings" at bounding box center [87, 225] width 146 height 14
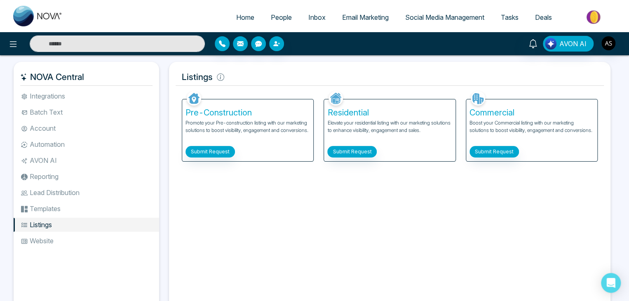
click at [97, 244] on li "Website" at bounding box center [87, 241] width 146 height 14
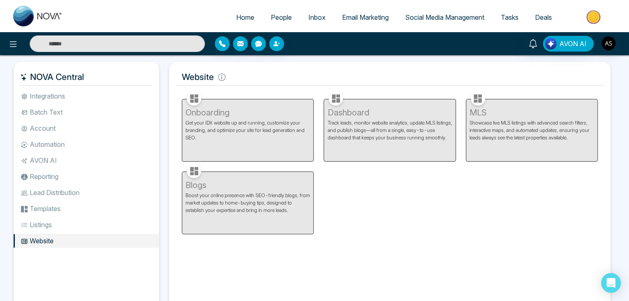
click at [115, 97] on li "Integrations" at bounding box center [87, 96] width 146 height 14
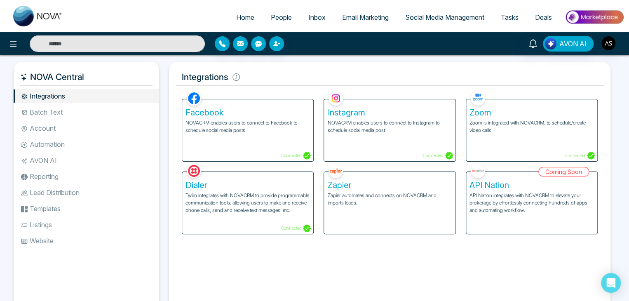
click at [236, 19] on span "Home" at bounding box center [245, 17] width 18 height 8
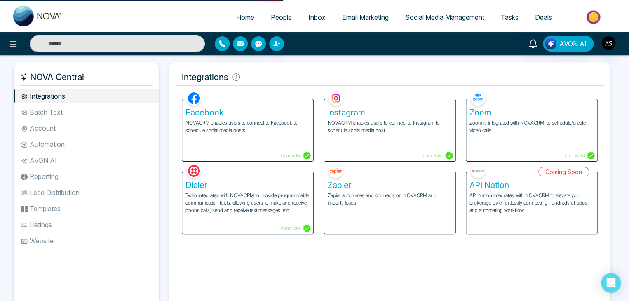
select select "*"
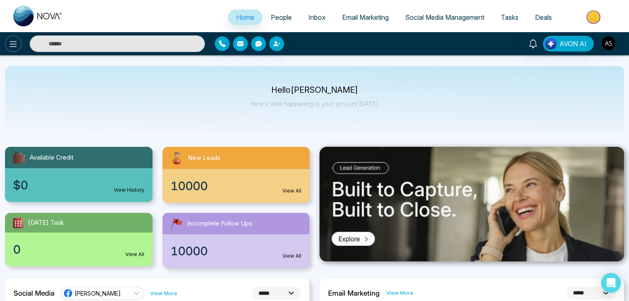
click at [14, 40] on icon at bounding box center [13, 44] width 10 height 10
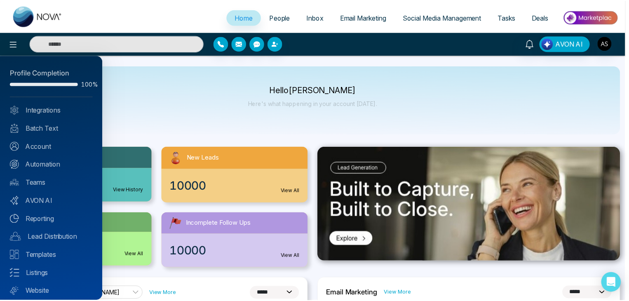
scroll to position [23, 0]
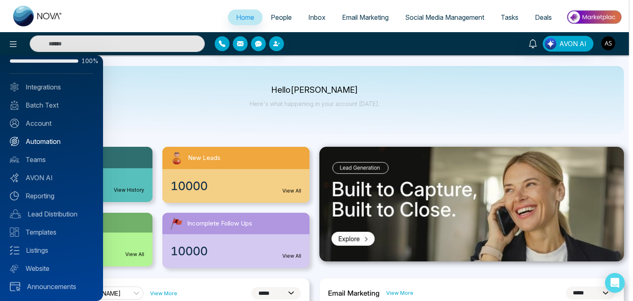
click at [59, 139] on link "Automation" at bounding box center [51, 141] width 83 height 10
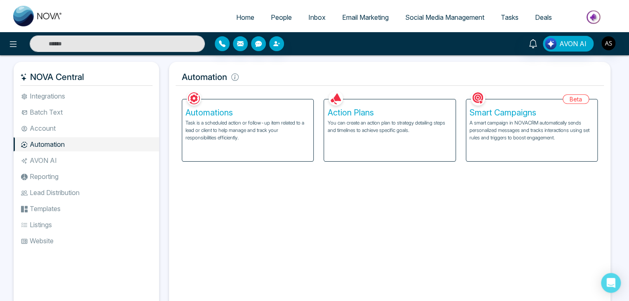
click at [509, 142] on div "Smart Campaigns A smart campaign in NOVACRM automatically sends personalized me…" at bounding box center [531, 130] width 131 height 62
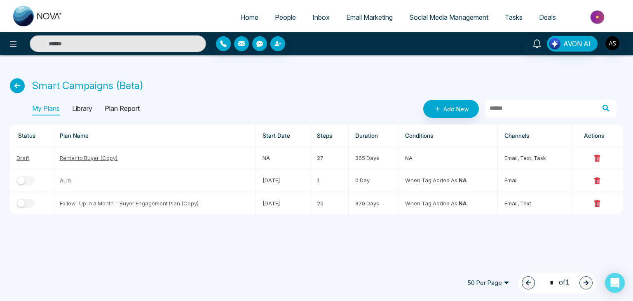
click at [84, 101] on div "My Plans Library Plan Report Add New" at bounding box center [324, 109] width 585 height 18
click at [84, 109] on p "Library" at bounding box center [82, 108] width 20 height 13
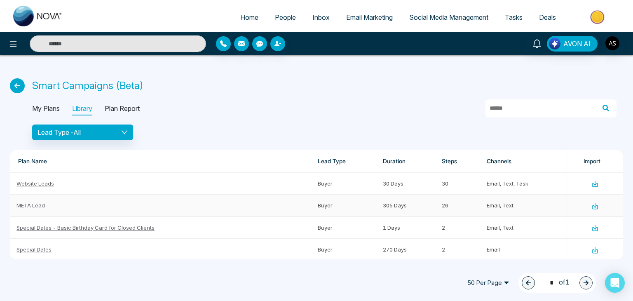
click at [40, 207] on link "META Lead" at bounding box center [30, 205] width 28 height 7
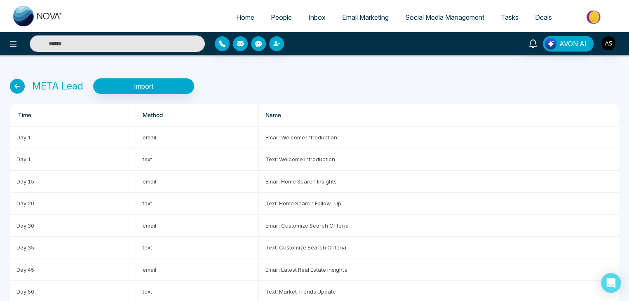
click at [242, 19] on span "Home" at bounding box center [245, 17] width 18 height 8
select select "*"
